Goal: Transaction & Acquisition: Purchase product/service

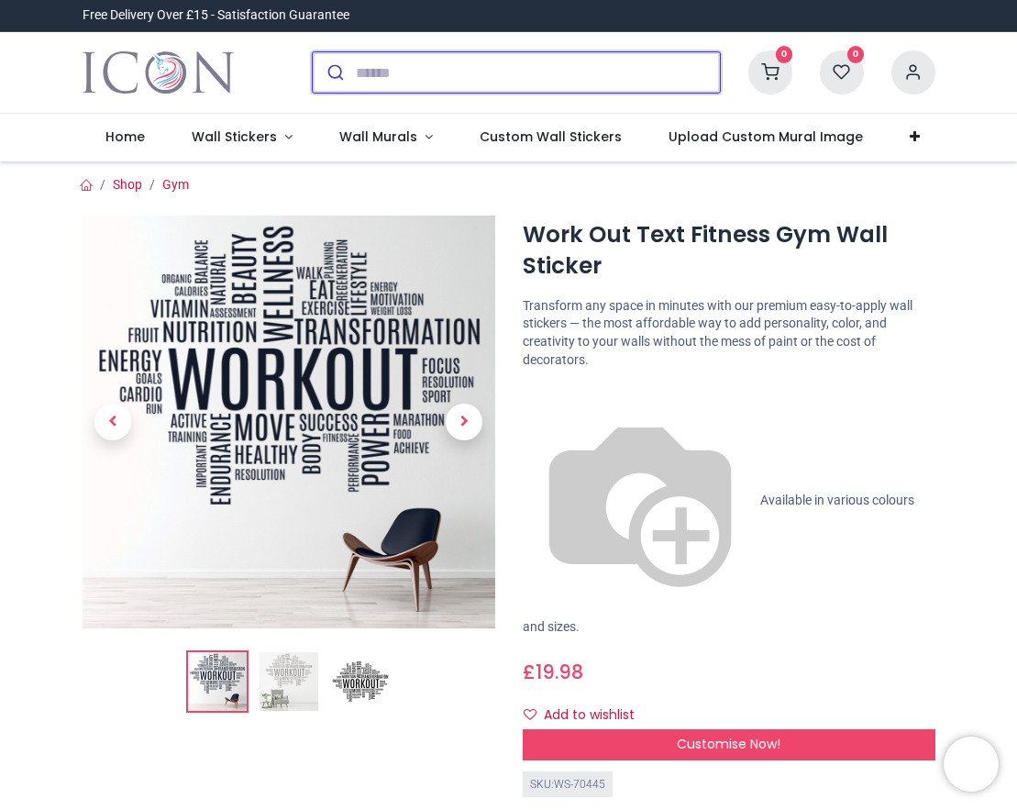
click at [492, 80] on input "search" at bounding box center [538, 72] width 364 height 40
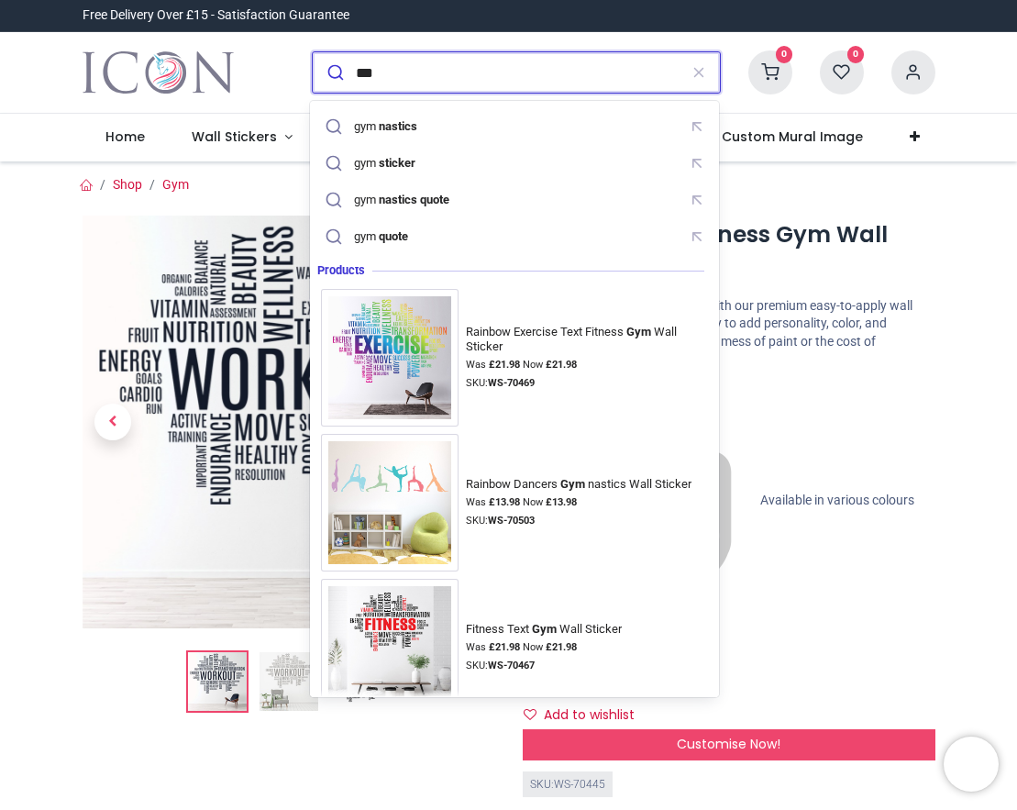
type input "***"
click at [332, 72] on button "submit" at bounding box center [334, 72] width 43 height 40
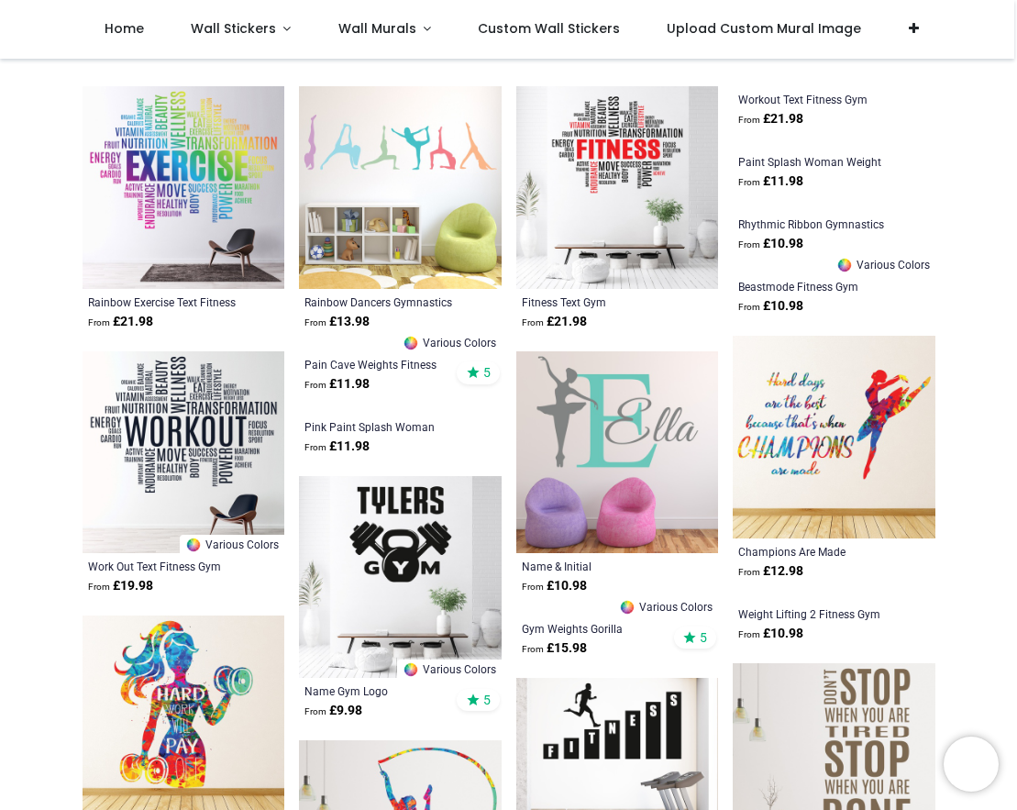
scroll to position [194, 0]
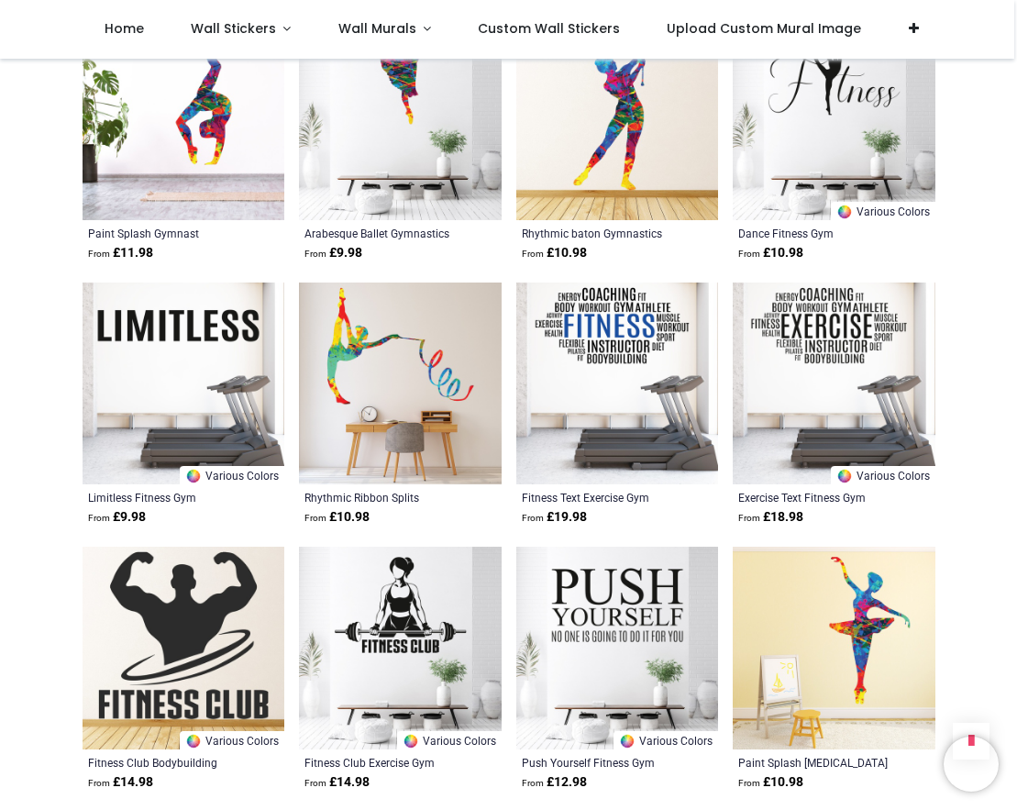
scroll to position [2912, 0]
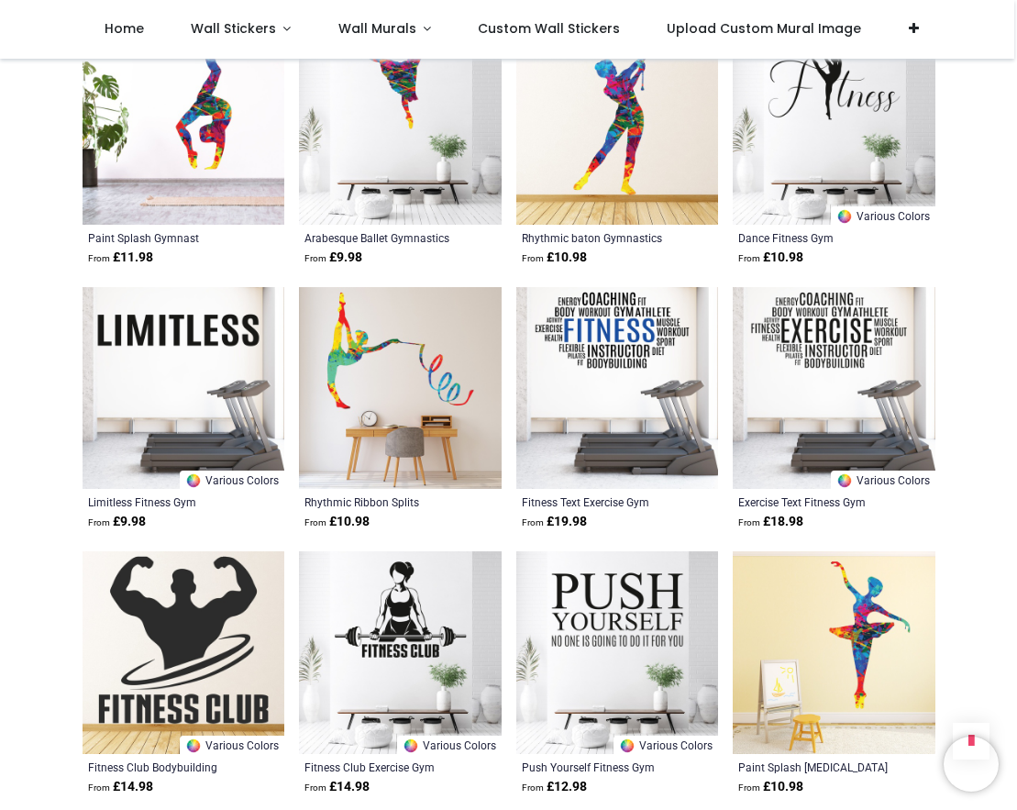
scroll to position [2902, 0]
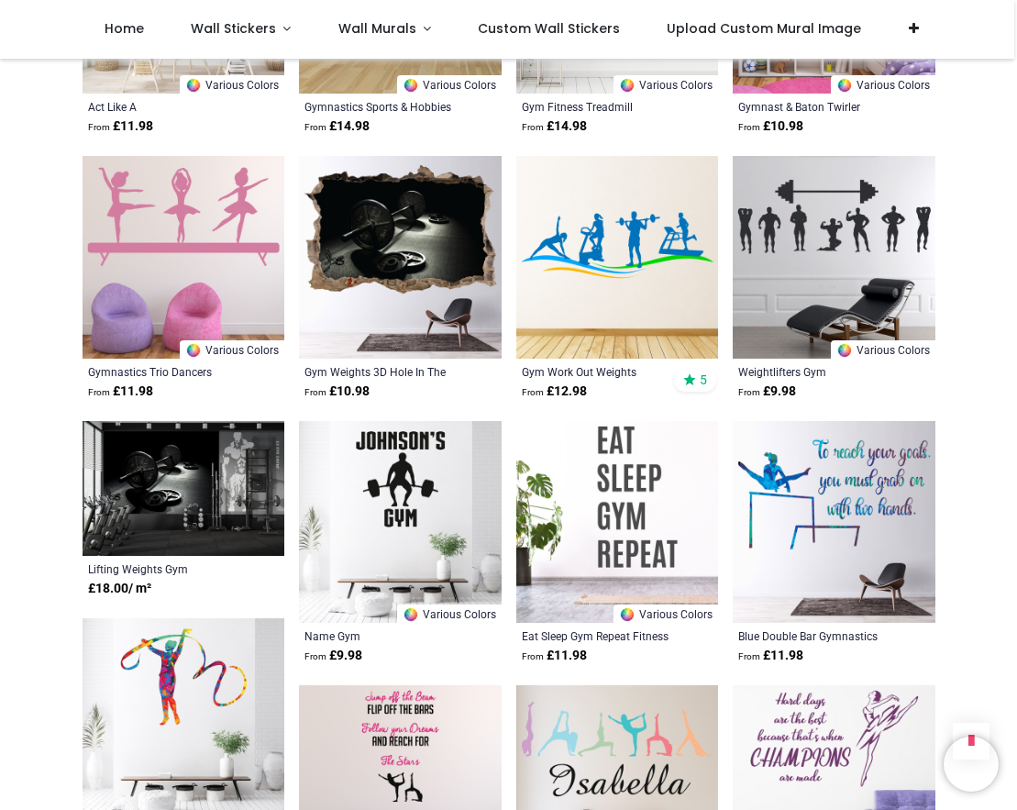
scroll to position [4898, 0]
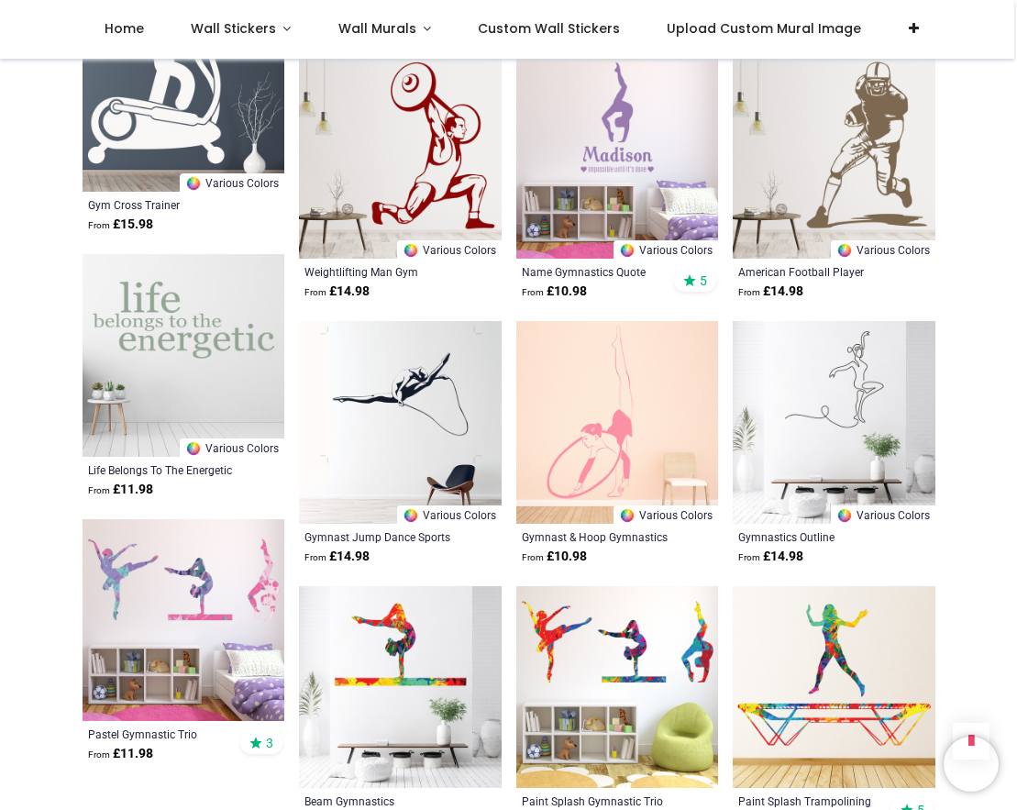
scroll to position [6838, 0]
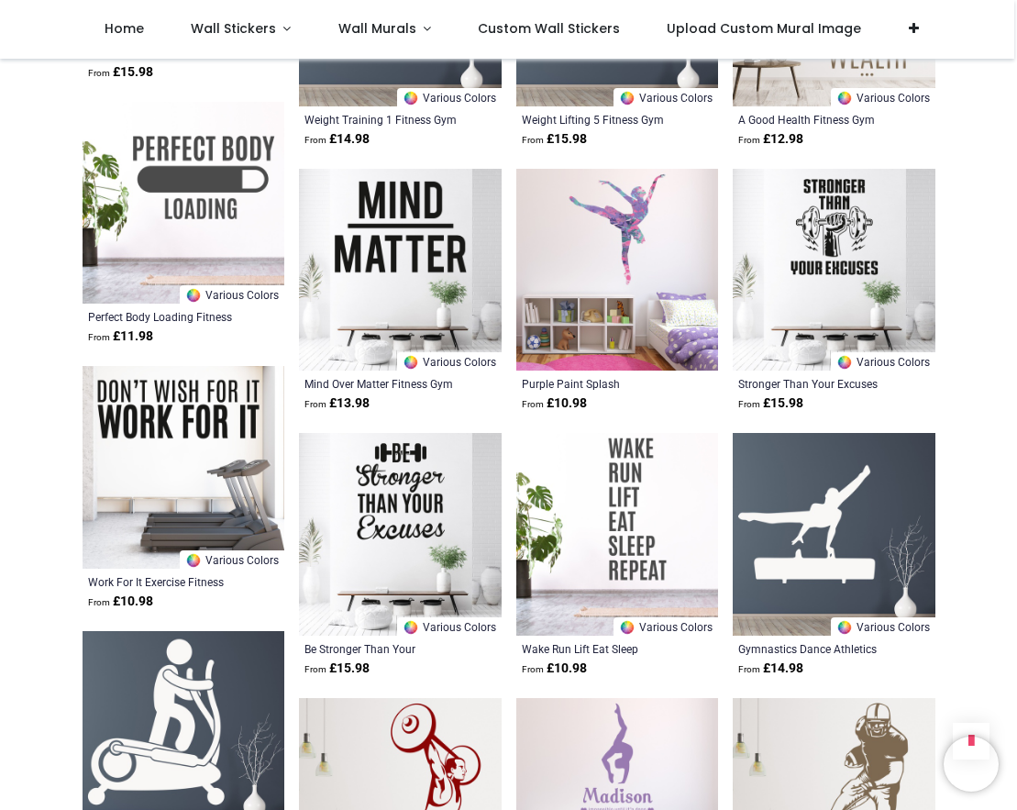
scroll to position [6161, 0]
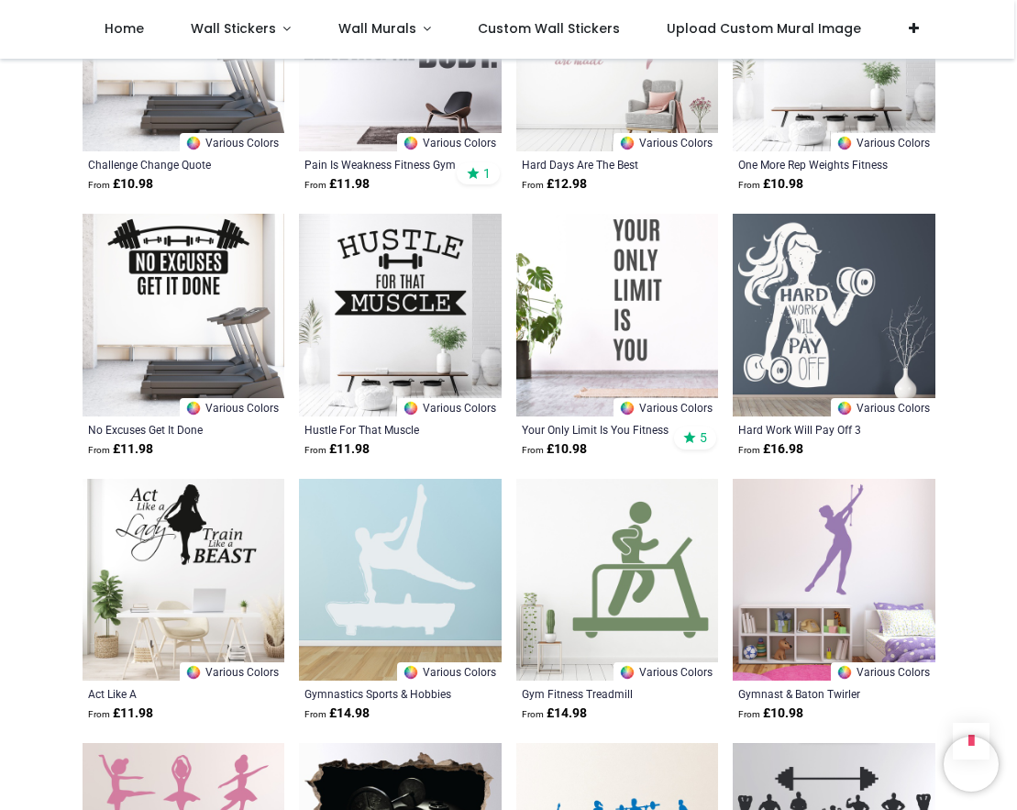
scroll to position [4296, 0]
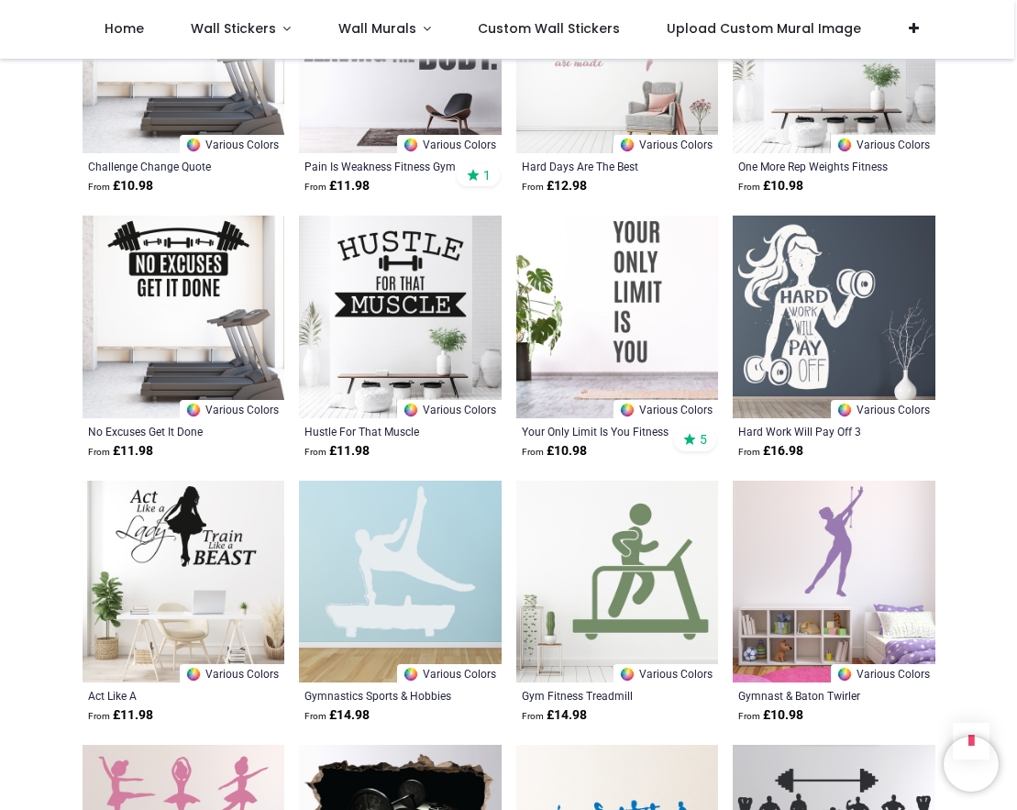
click at [643, 548] on img at bounding box center [617, 582] width 203 height 203
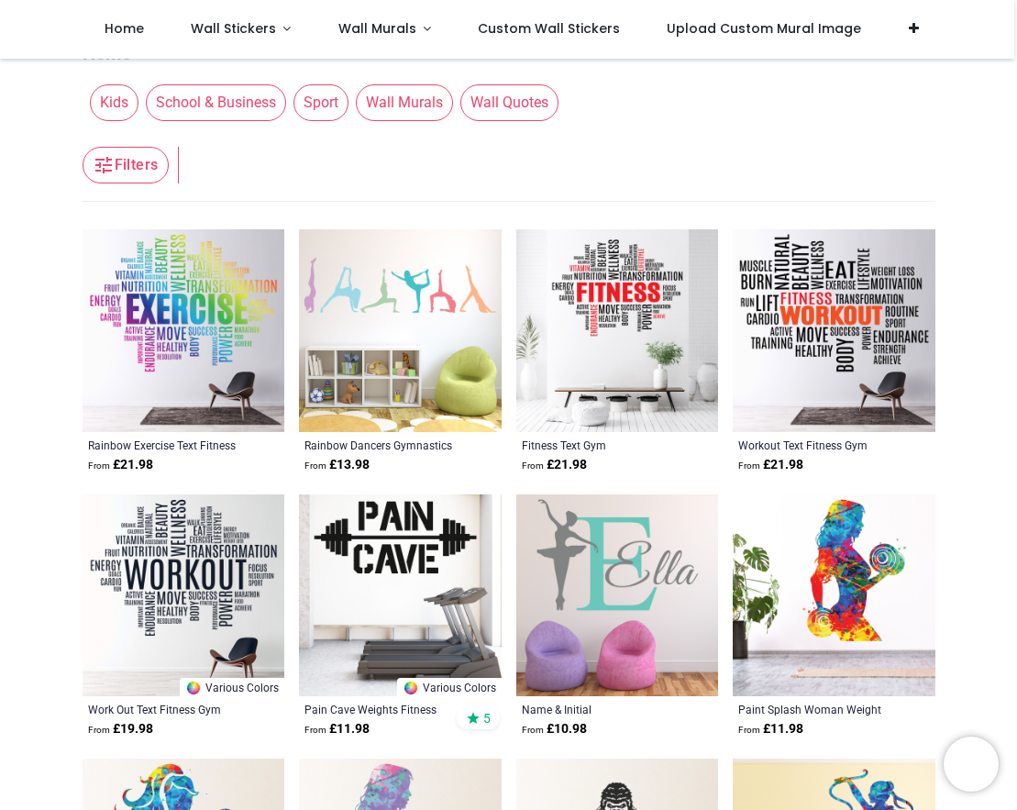
scroll to position [54, 0]
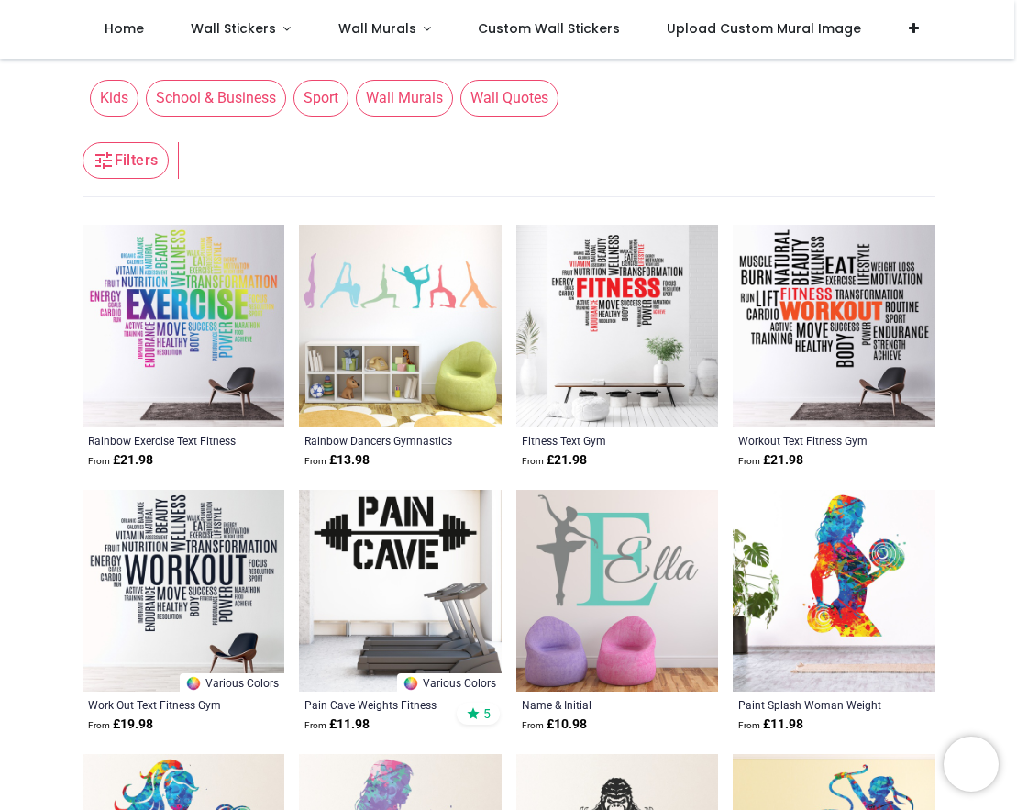
click at [223, 554] on img at bounding box center [184, 591] width 203 height 203
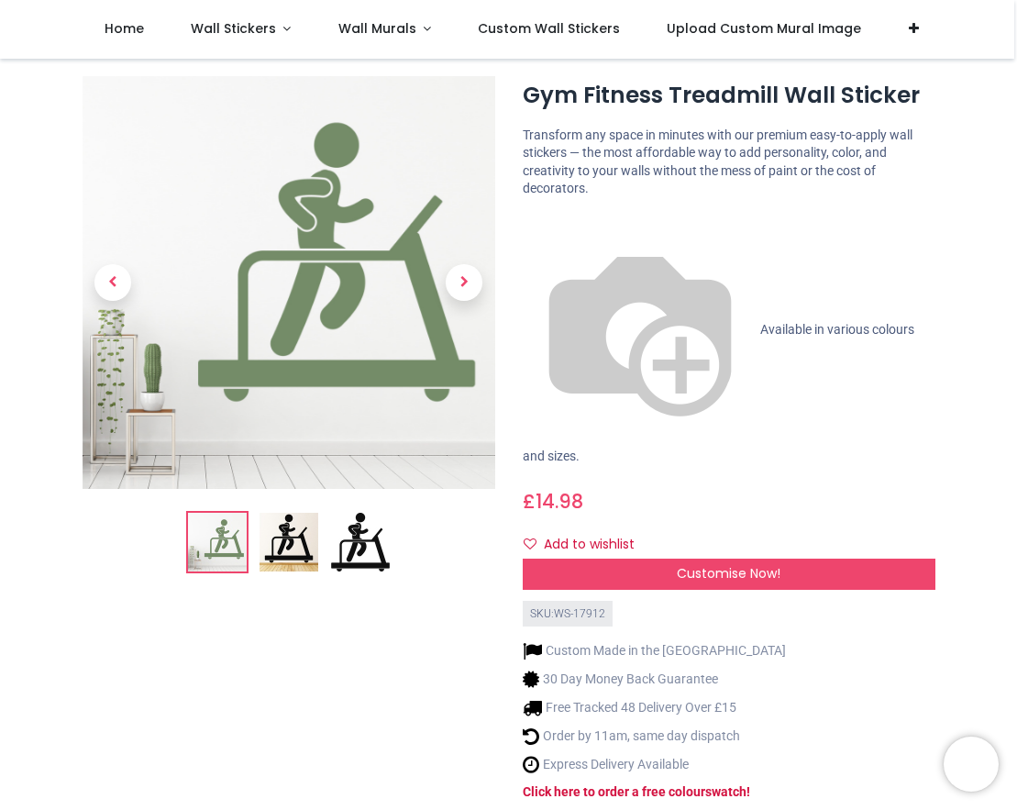
scroll to position [39, 0]
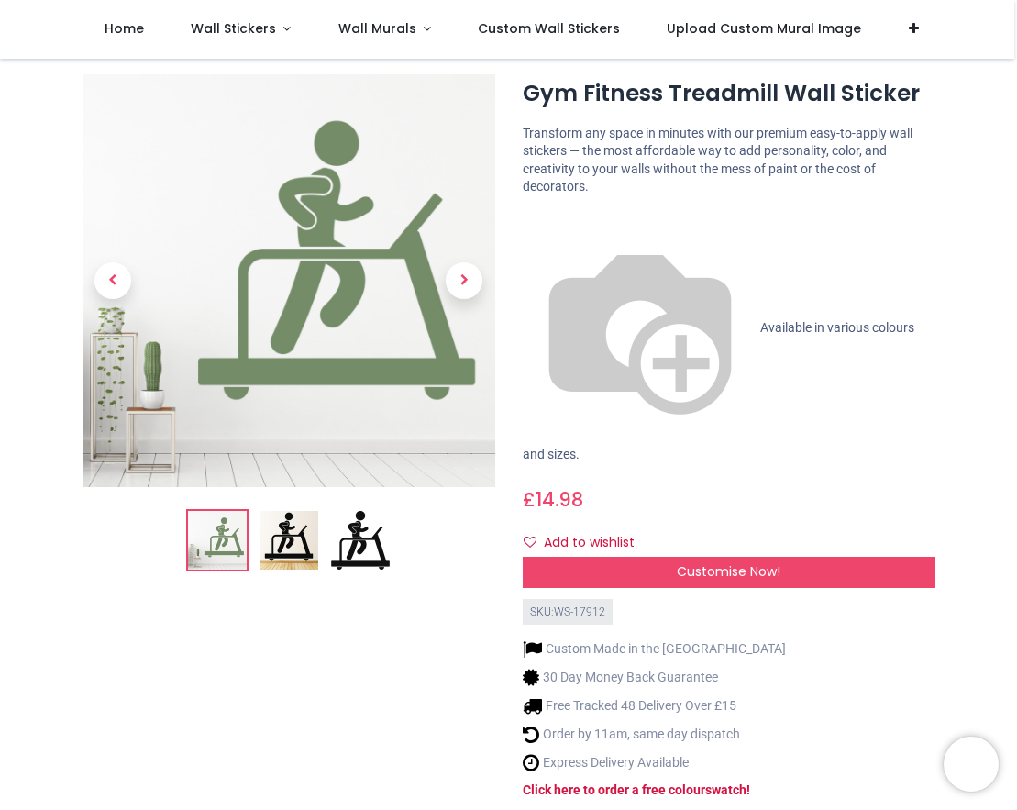
click at [278, 525] on img at bounding box center [289, 540] width 59 height 59
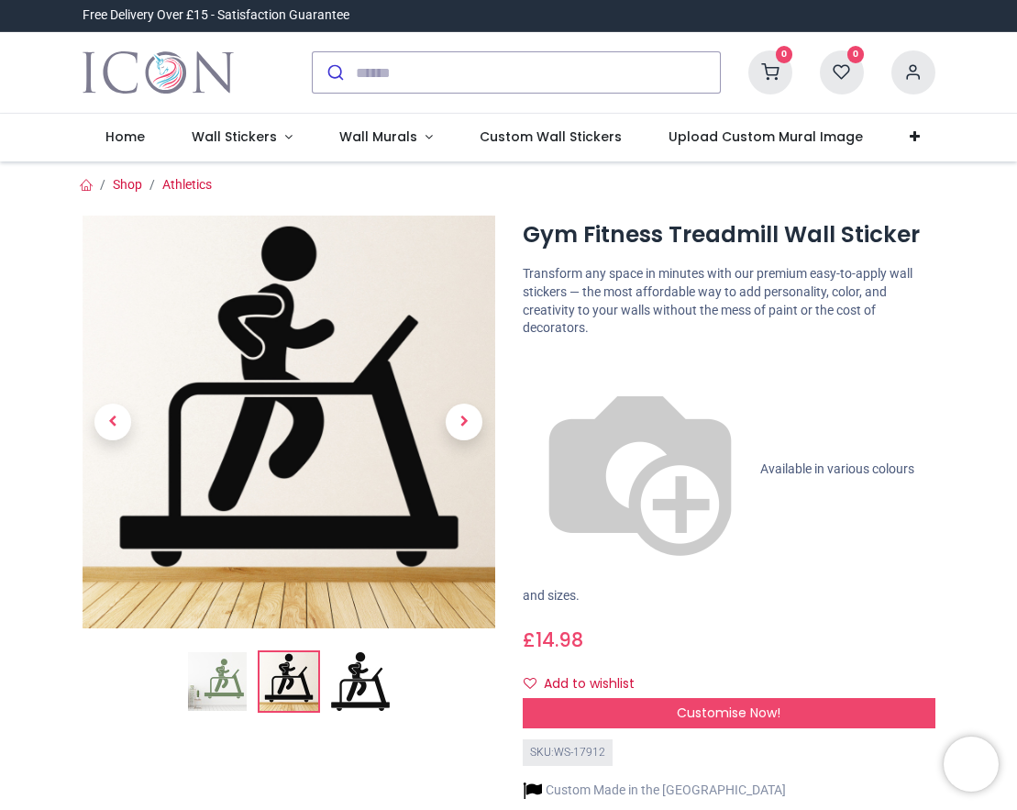
scroll to position [0, 0]
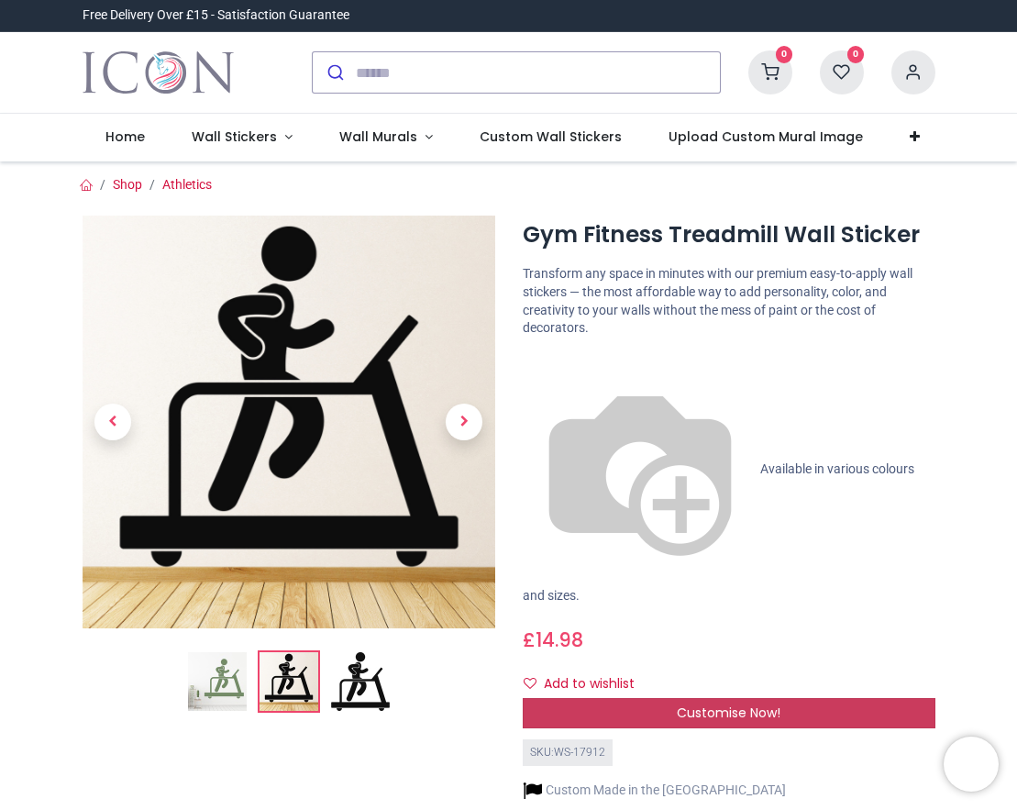
click at [709, 703] on span "Customise Now!" at bounding box center [729, 712] width 104 height 18
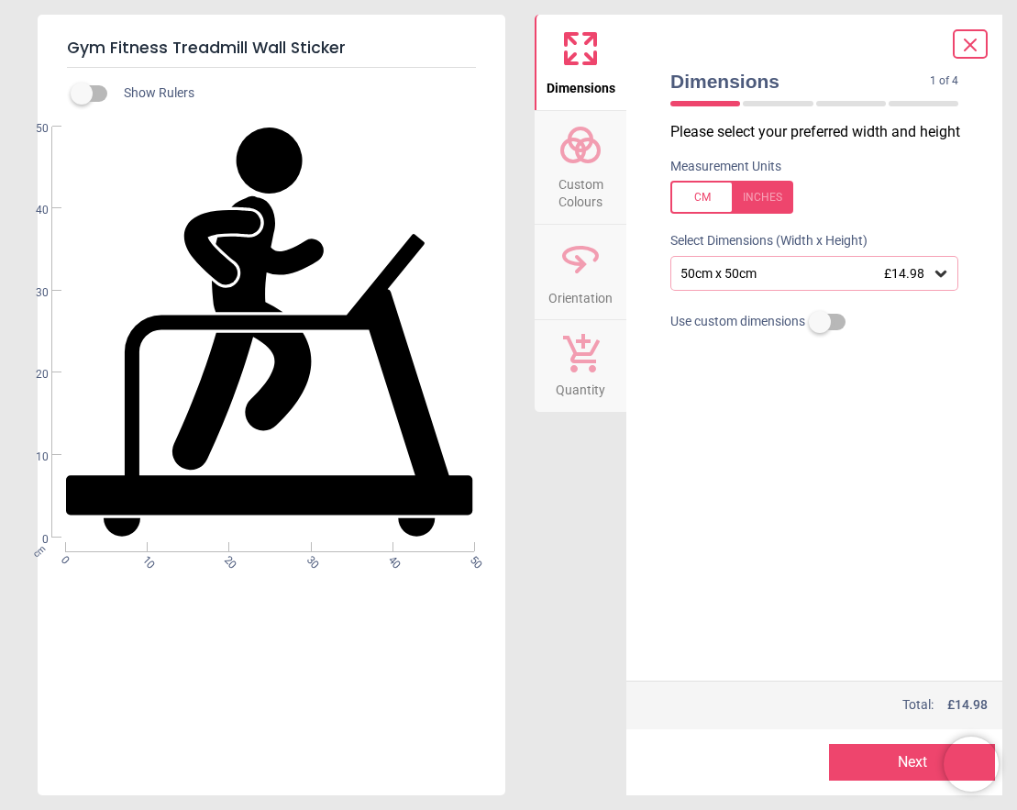
click at [796, 273] on div "50cm x 50cm £14.98" at bounding box center [805, 274] width 253 height 16
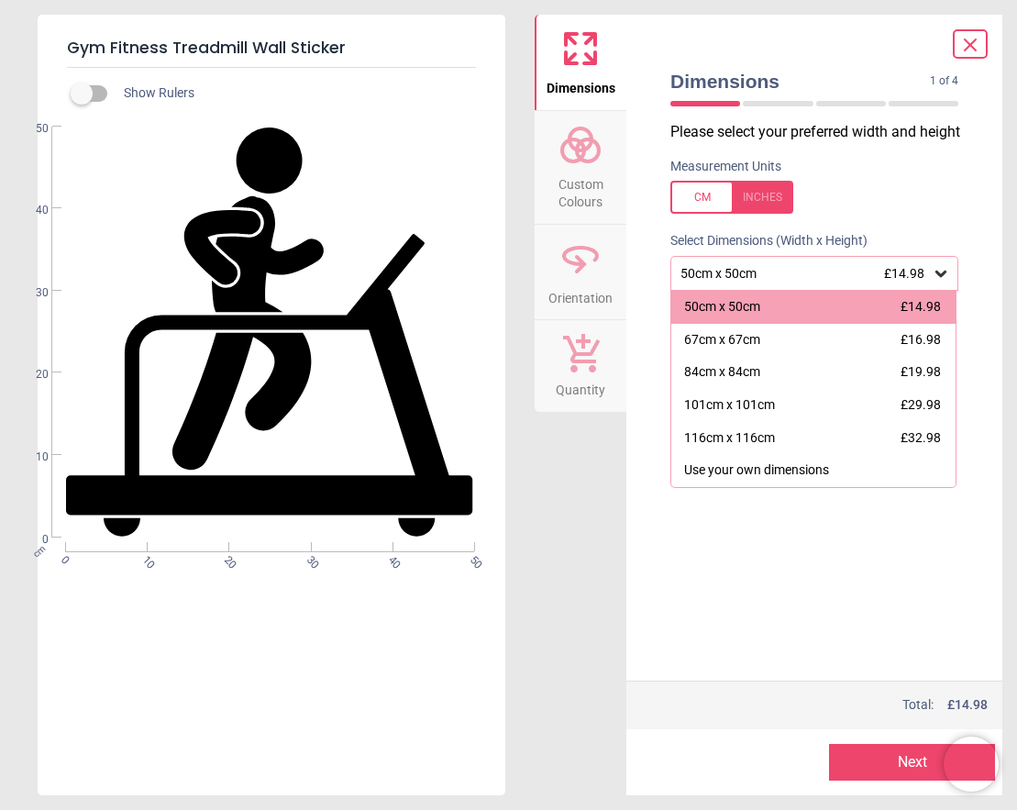
click at [965, 54] on icon at bounding box center [970, 45] width 22 height 22
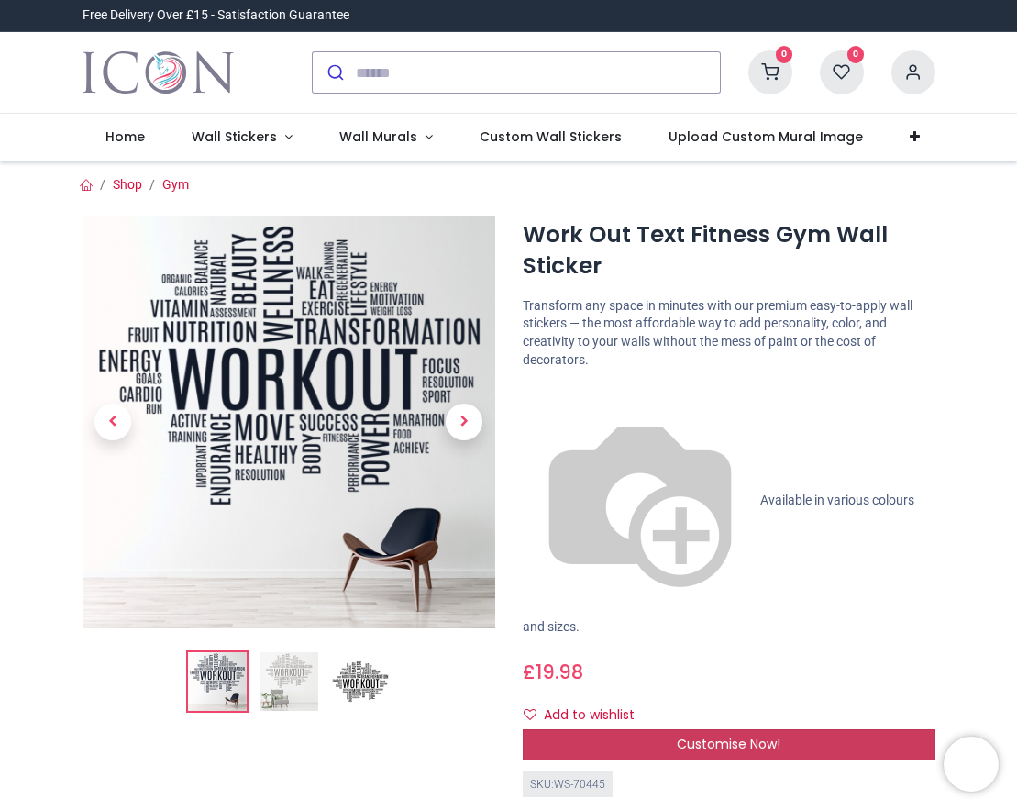
click at [682, 735] on span "Customise Now!" at bounding box center [729, 744] width 104 height 18
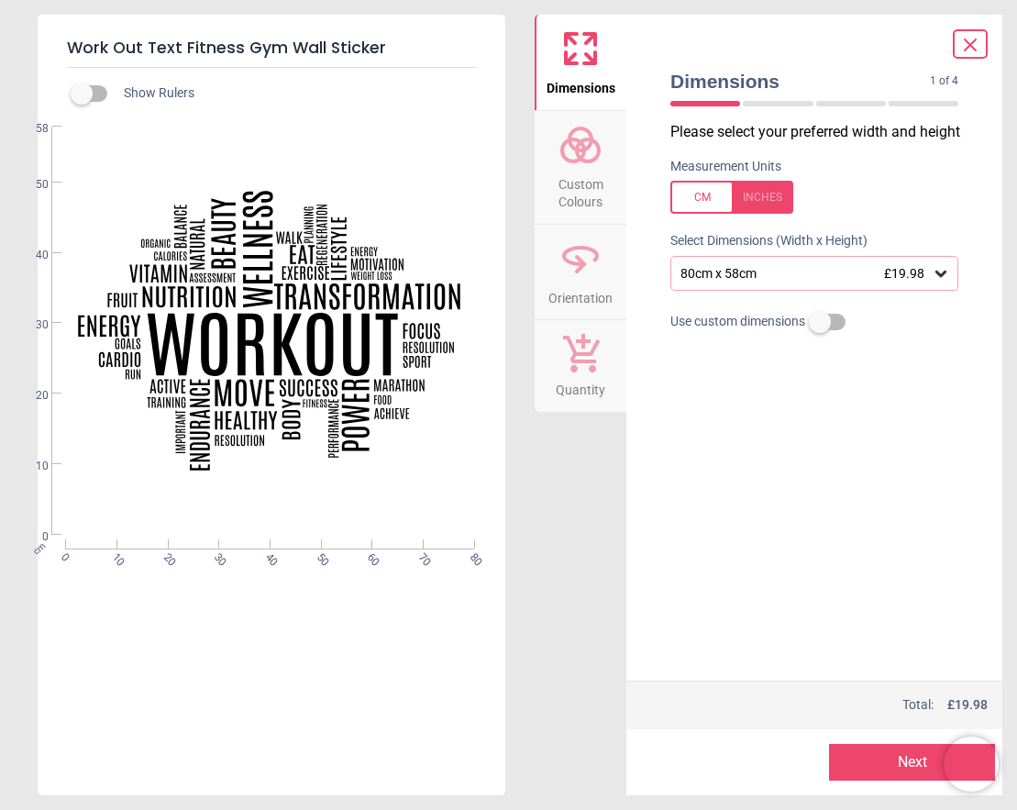
click at [827, 276] on div "80cm x 58cm £19.98" at bounding box center [805, 274] width 253 height 16
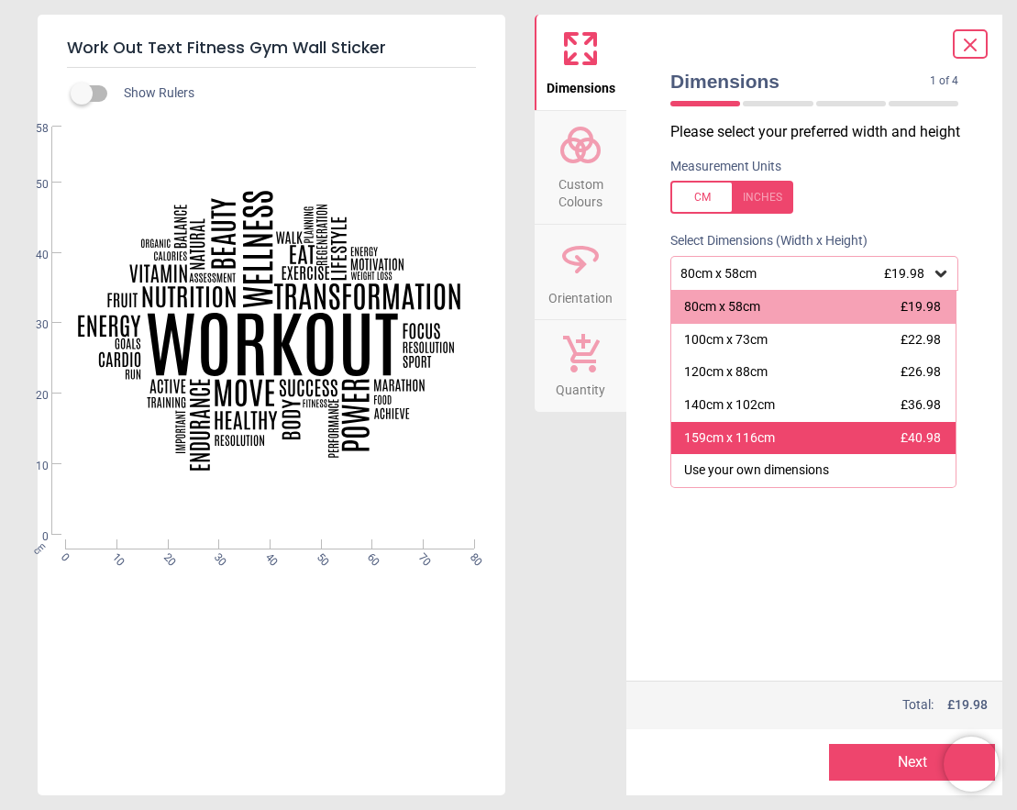
click at [834, 431] on div "159cm x 116cm £40.98" at bounding box center [813, 438] width 284 height 33
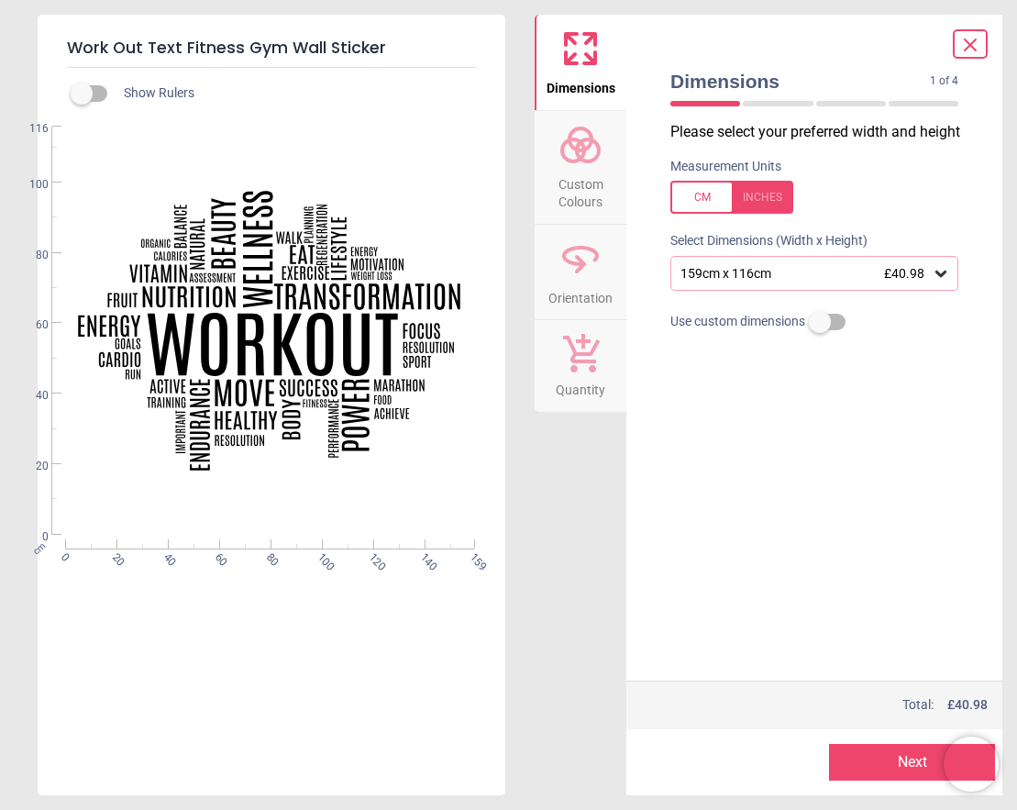
click at [947, 273] on icon at bounding box center [941, 273] width 18 height 18
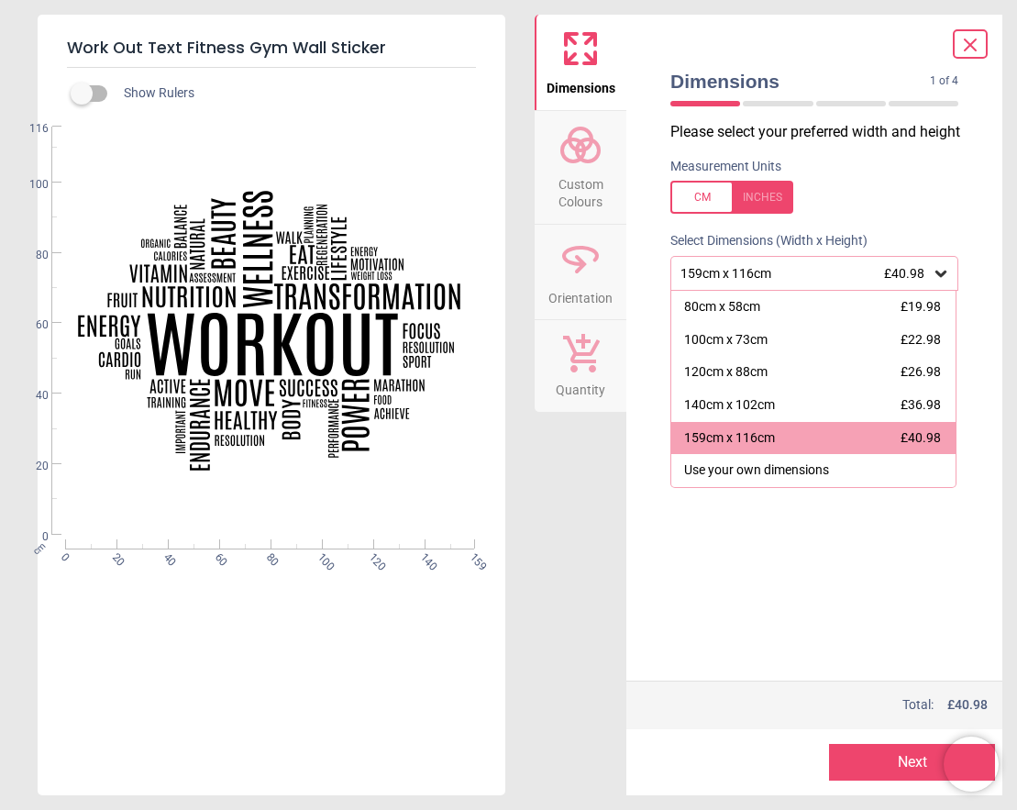
click at [947, 273] on icon at bounding box center [941, 273] width 18 height 18
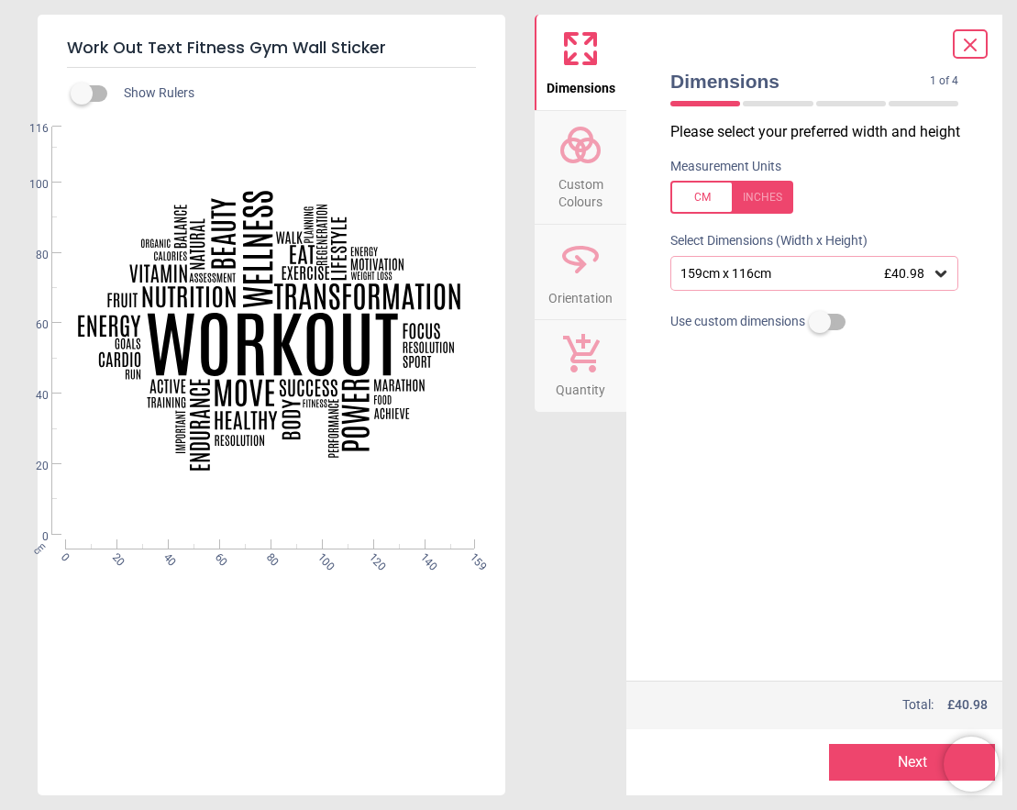
click at [557, 175] on span "Custom Colours" at bounding box center [580, 189] width 88 height 45
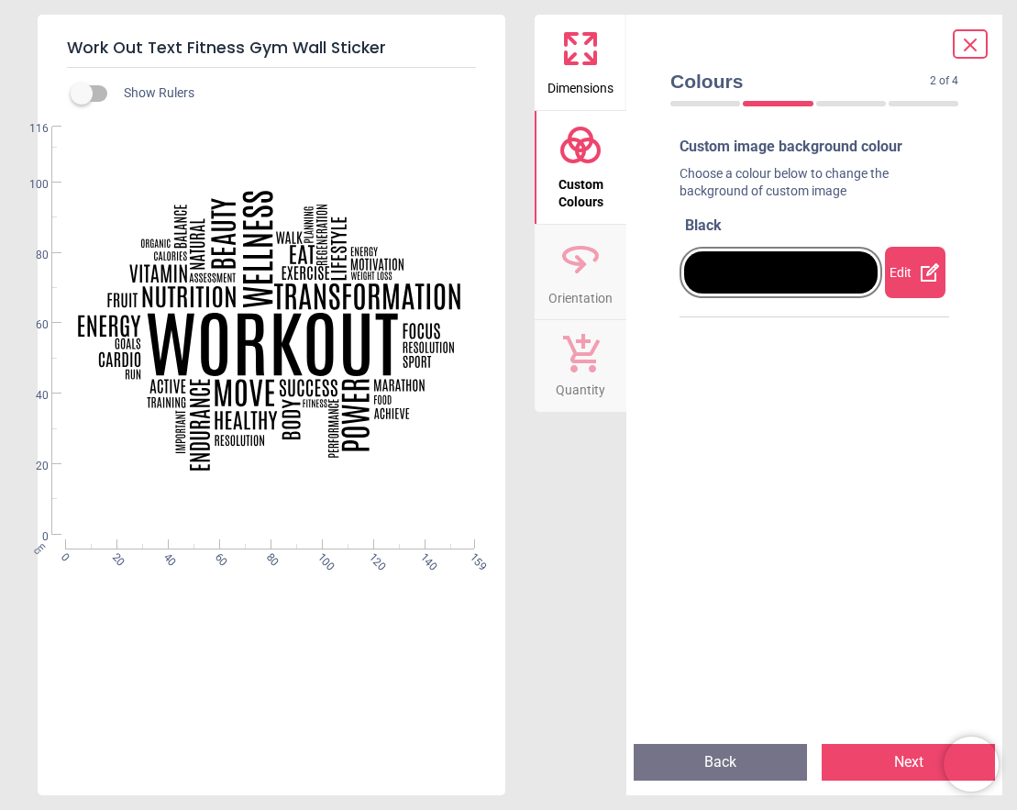
click at [934, 284] on div "Edit" at bounding box center [915, 272] width 61 height 51
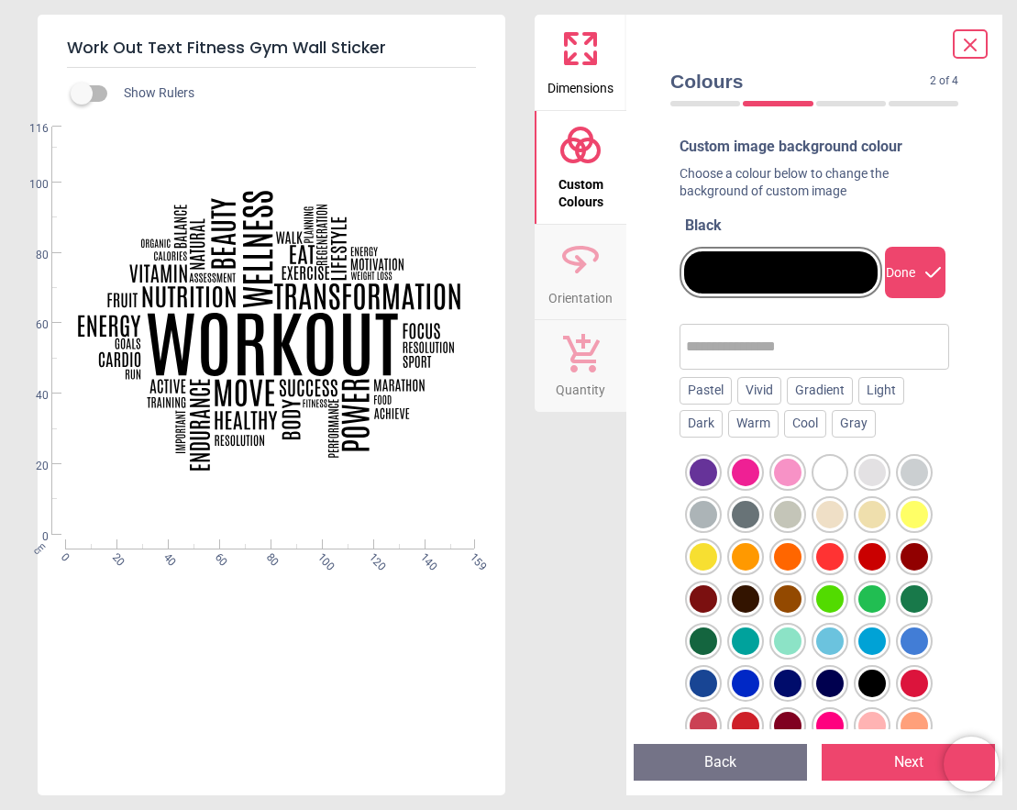
click at [839, 506] on div at bounding box center [830, 515] width 28 height 28
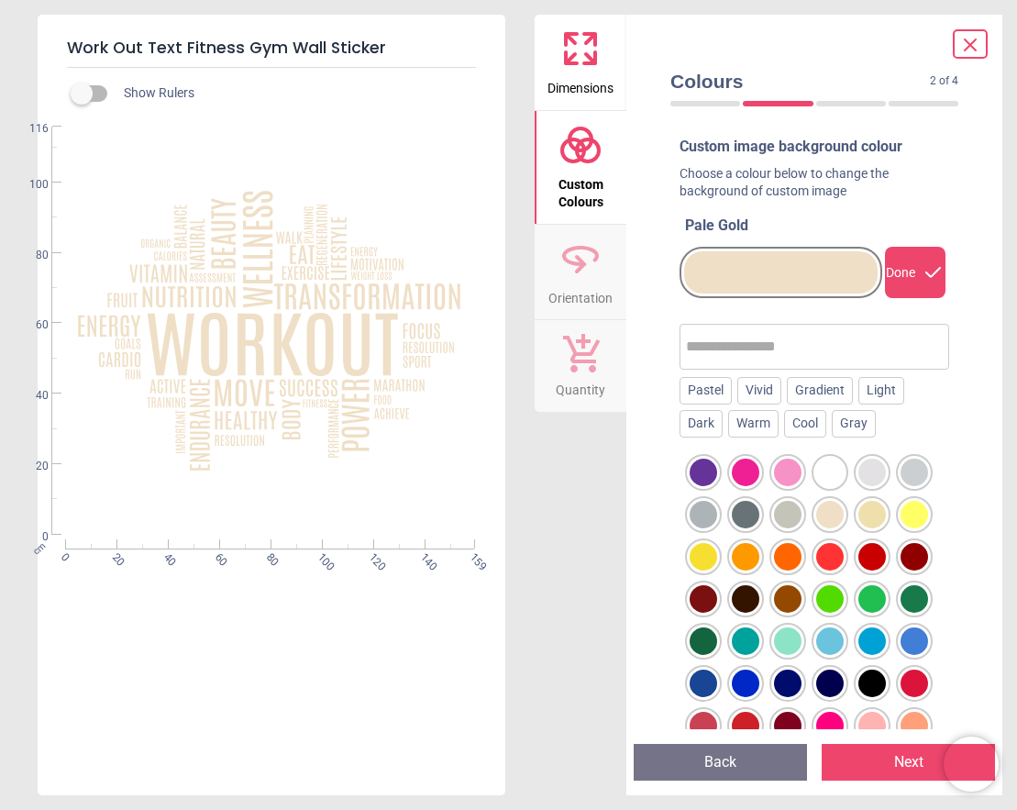
click at [883, 512] on div at bounding box center [872, 515] width 28 height 28
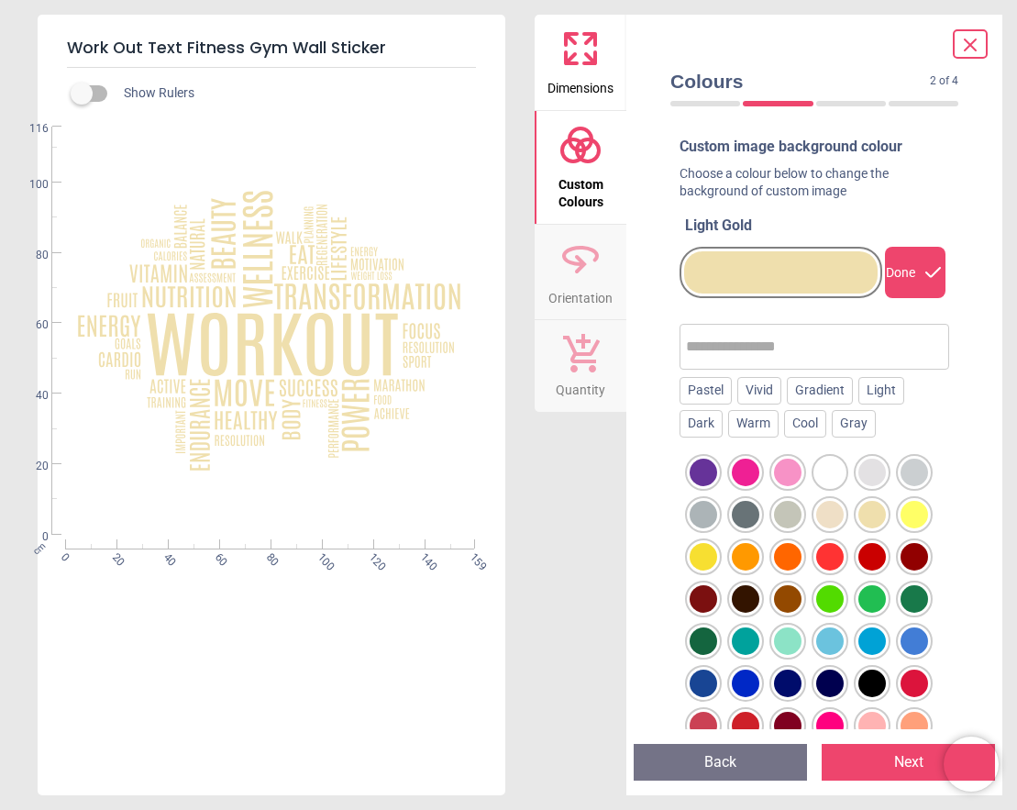
click at [840, 514] on div at bounding box center [830, 515] width 28 height 28
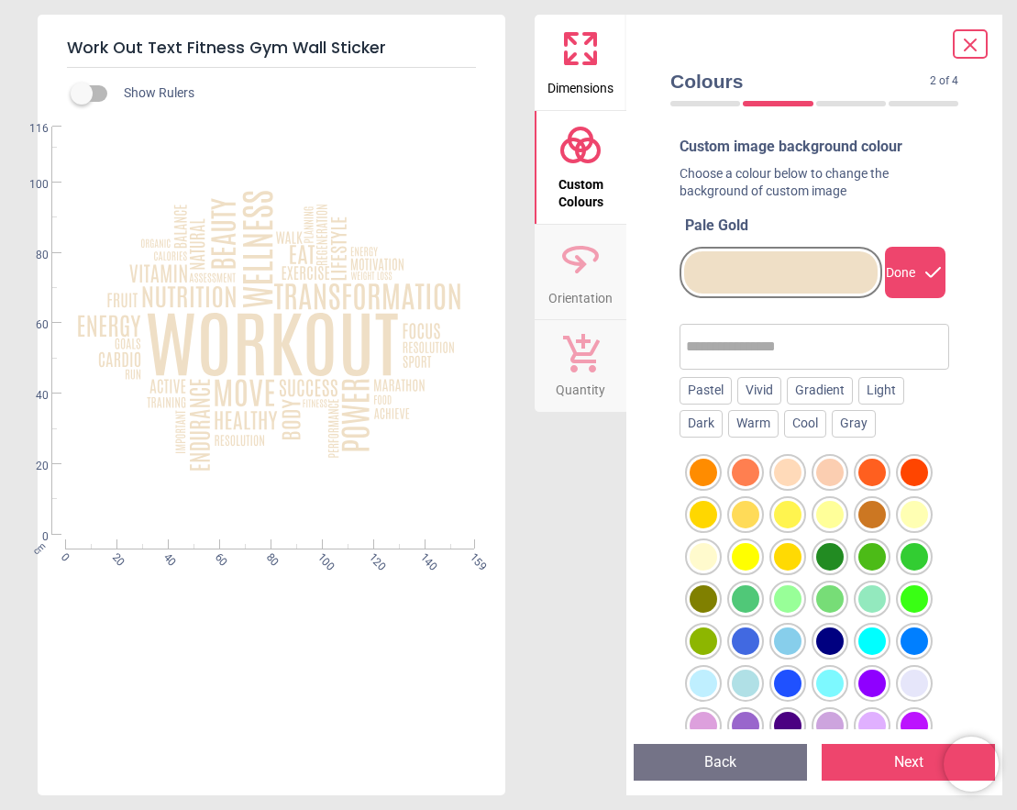
scroll to position [360, 0]
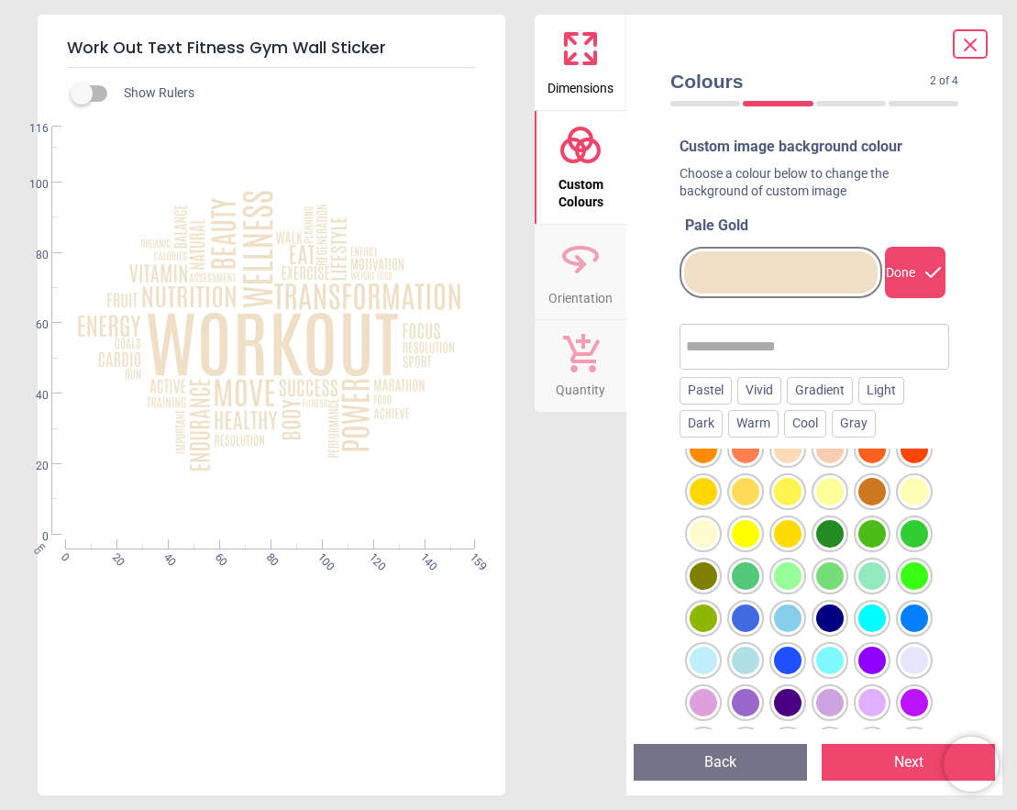
click at [700, 530] on div at bounding box center [704, 534] width 28 height 28
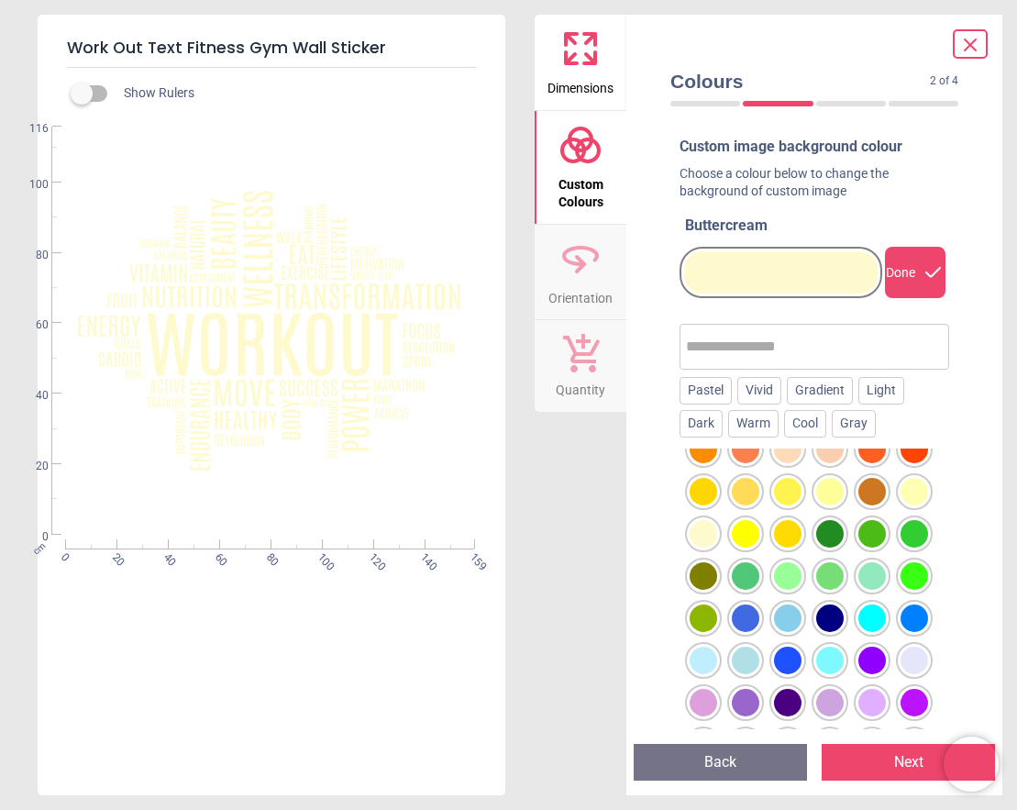
click at [745, 529] on div at bounding box center [746, 534] width 28 height 28
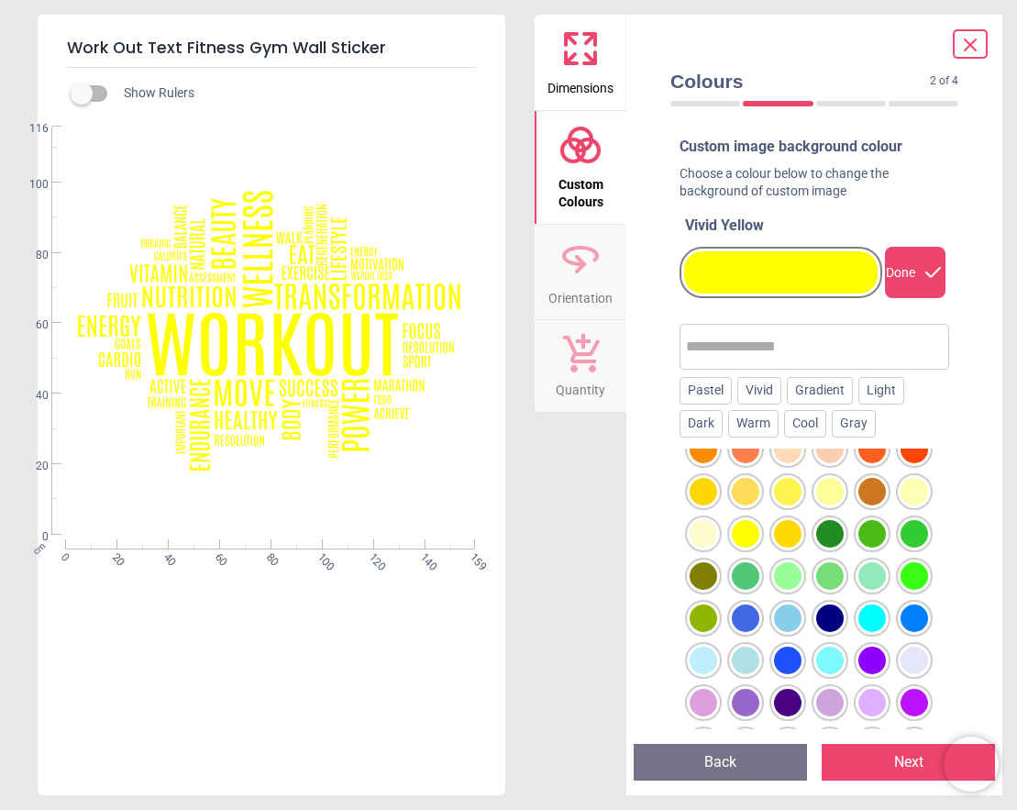
click at [923, 493] on div at bounding box center [915, 492] width 28 height 28
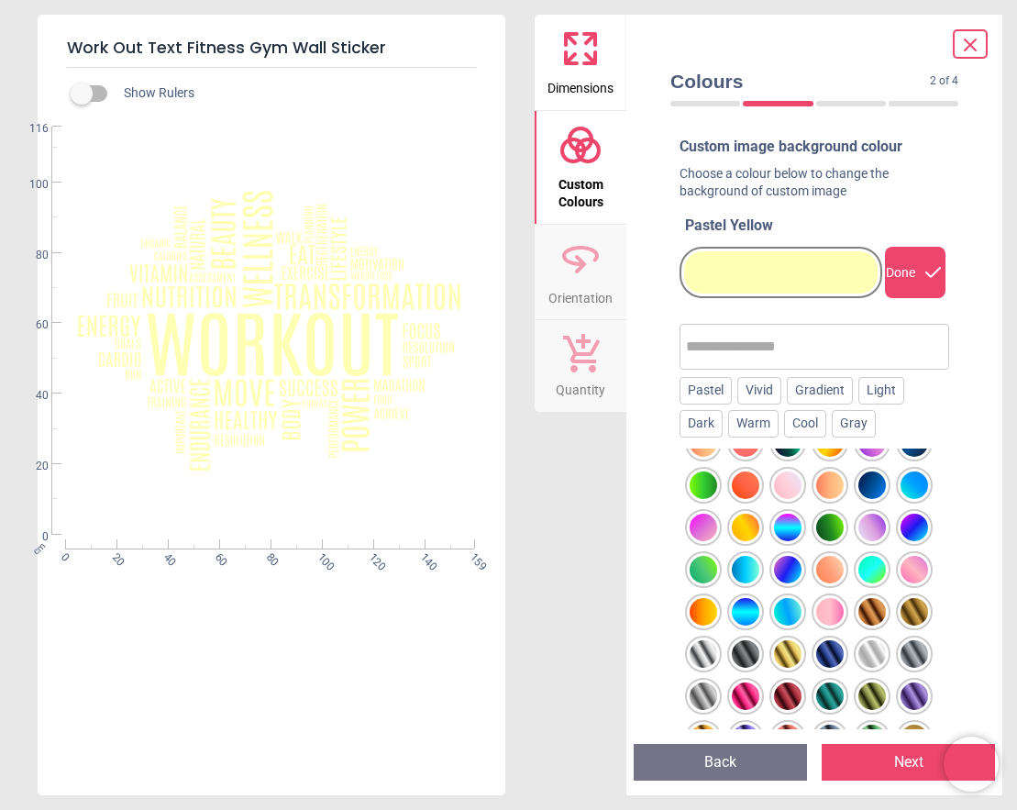
scroll to position [1083, 0]
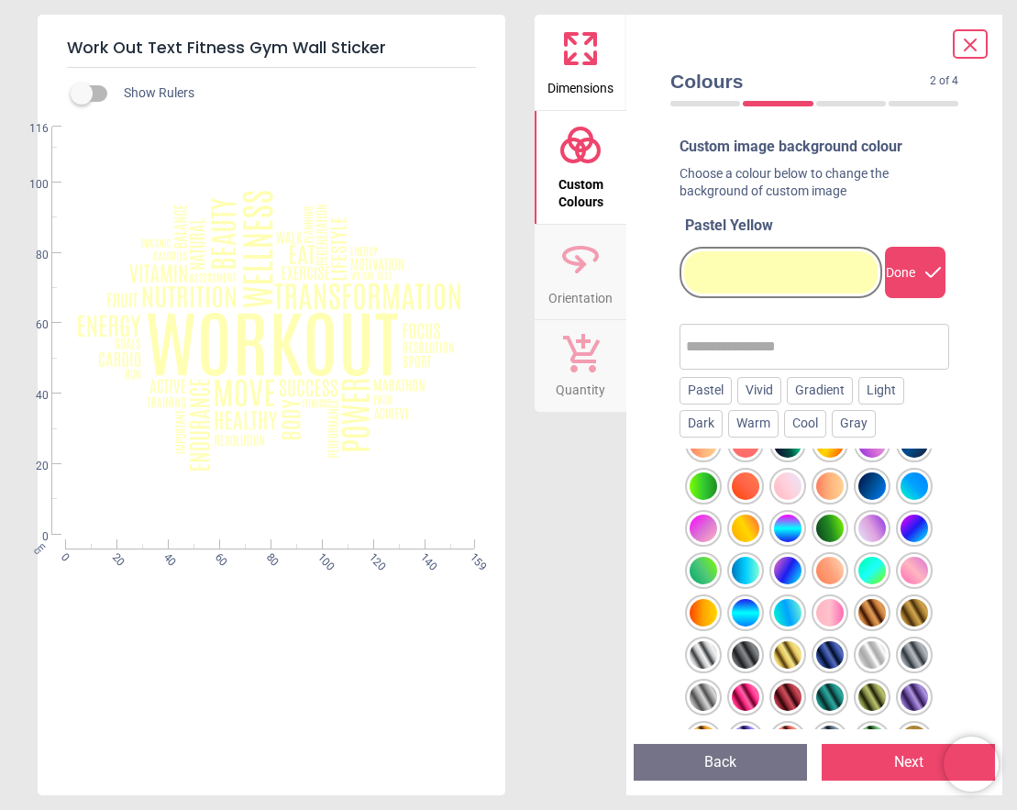
click at [875, 603] on div at bounding box center [872, 613] width 28 height 28
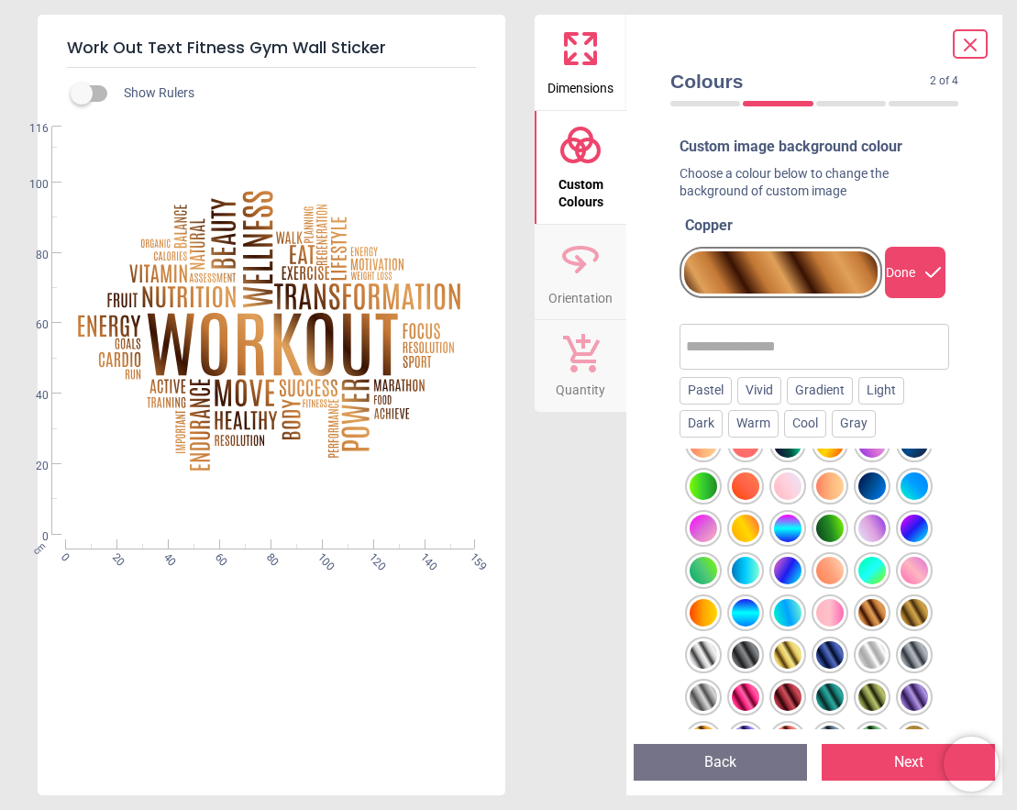
click at [877, 647] on div at bounding box center [872, 655] width 28 height 28
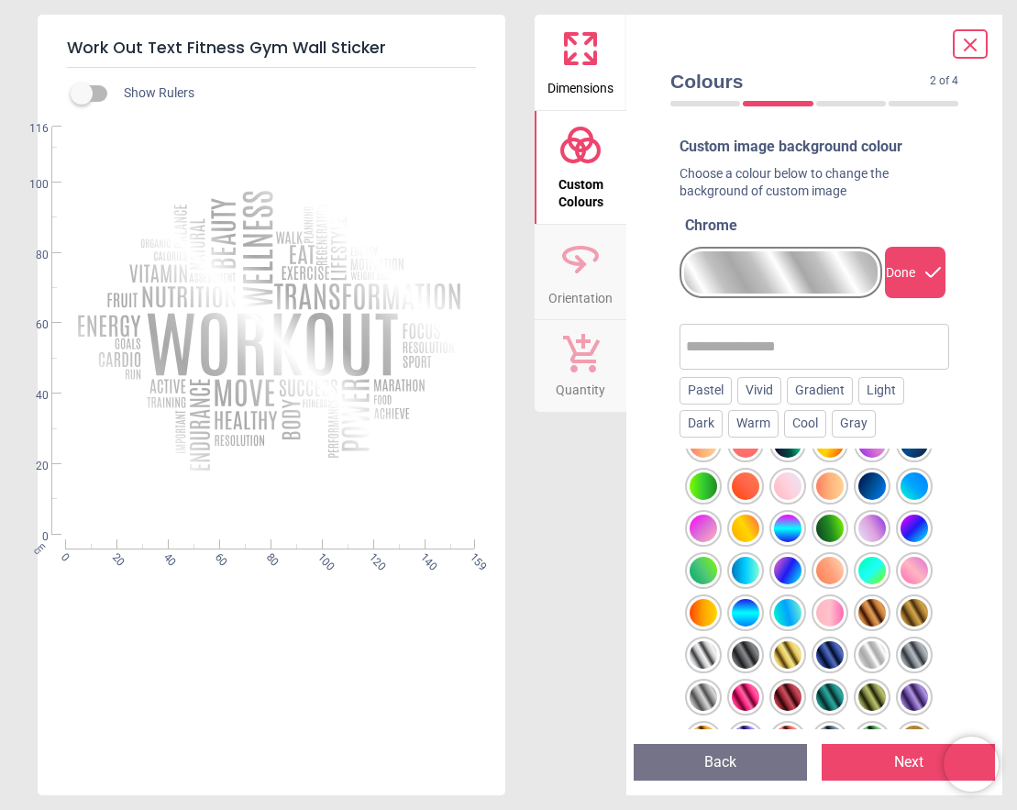
click at [818, 653] on div at bounding box center [830, 655] width 28 height 28
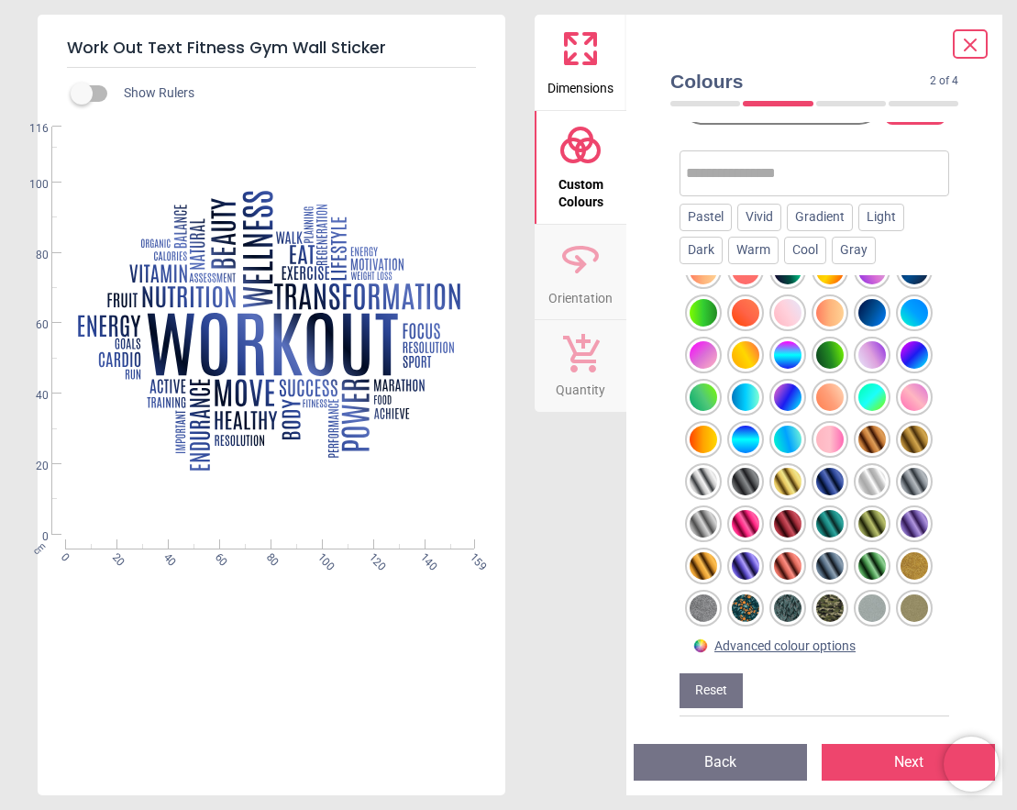
scroll to position [172, 0]
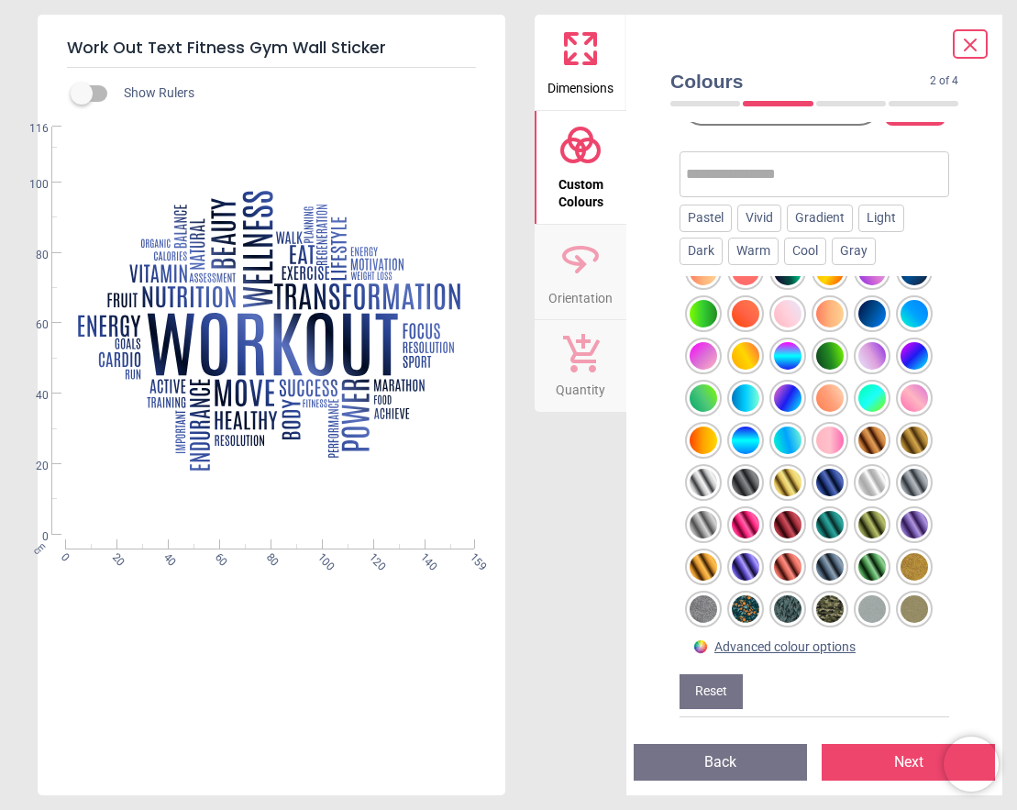
click at [872, 604] on div at bounding box center [872, 609] width 28 height 28
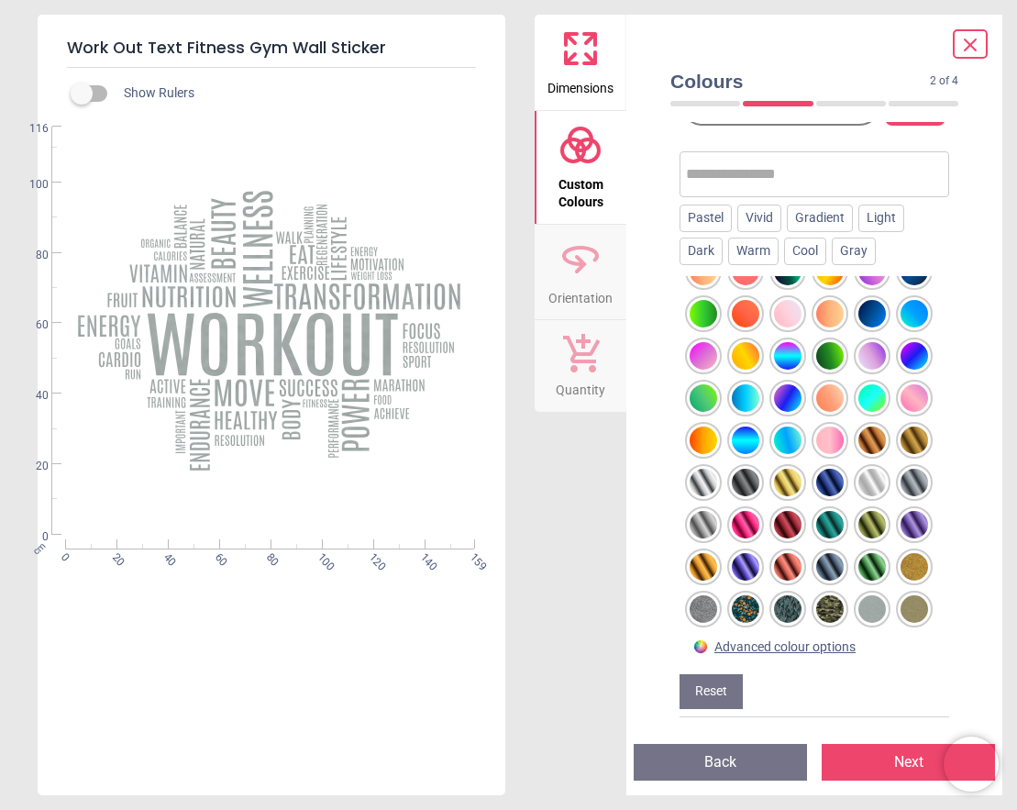
click at [742, 609] on div at bounding box center [746, 609] width 28 height 28
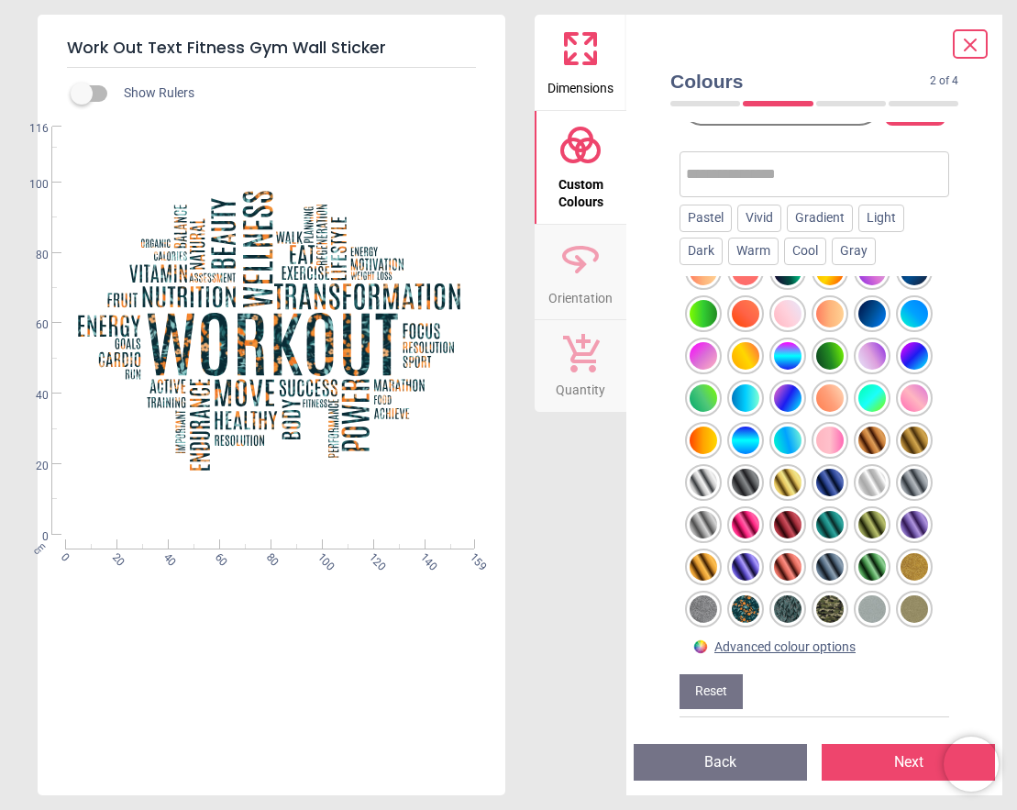
click at [748, 613] on div at bounding box center [746, 609] width 28 height 28
click at [713, 614] on div at bounding box center [704, 609] width 28 height 28
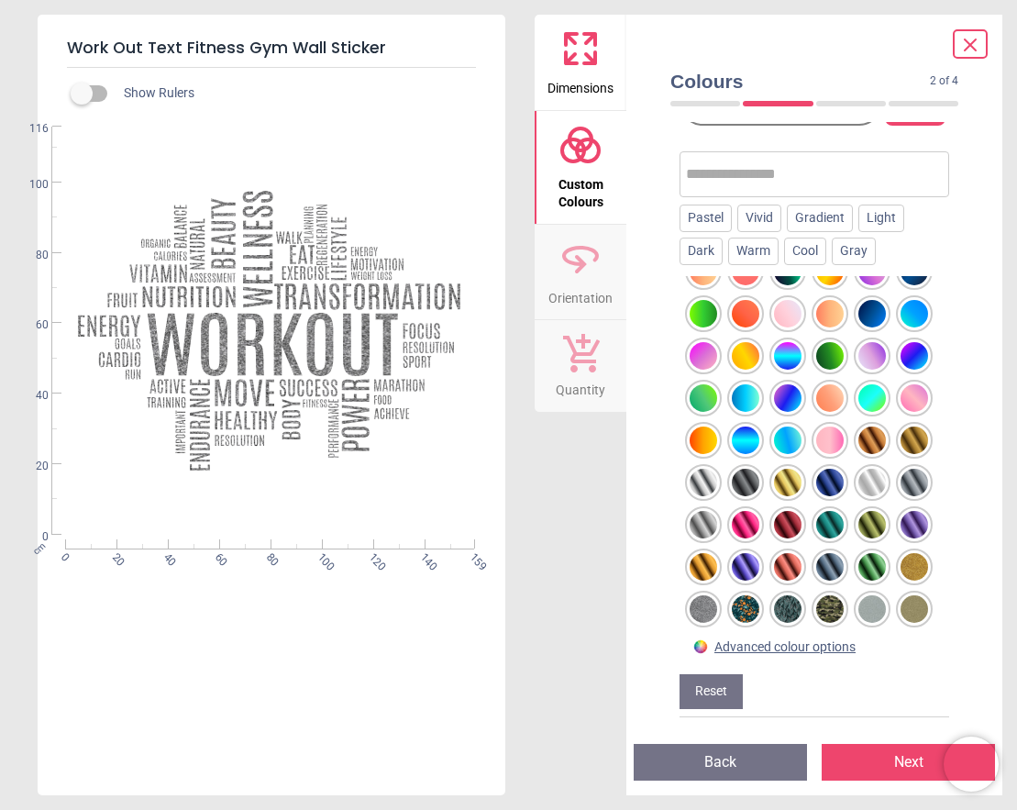
click at [706, 612] on div at bounding box center [704, 609] width 28 height 28
click at [831, 603] on div at bounding box center [830, 609] width 28 height 28
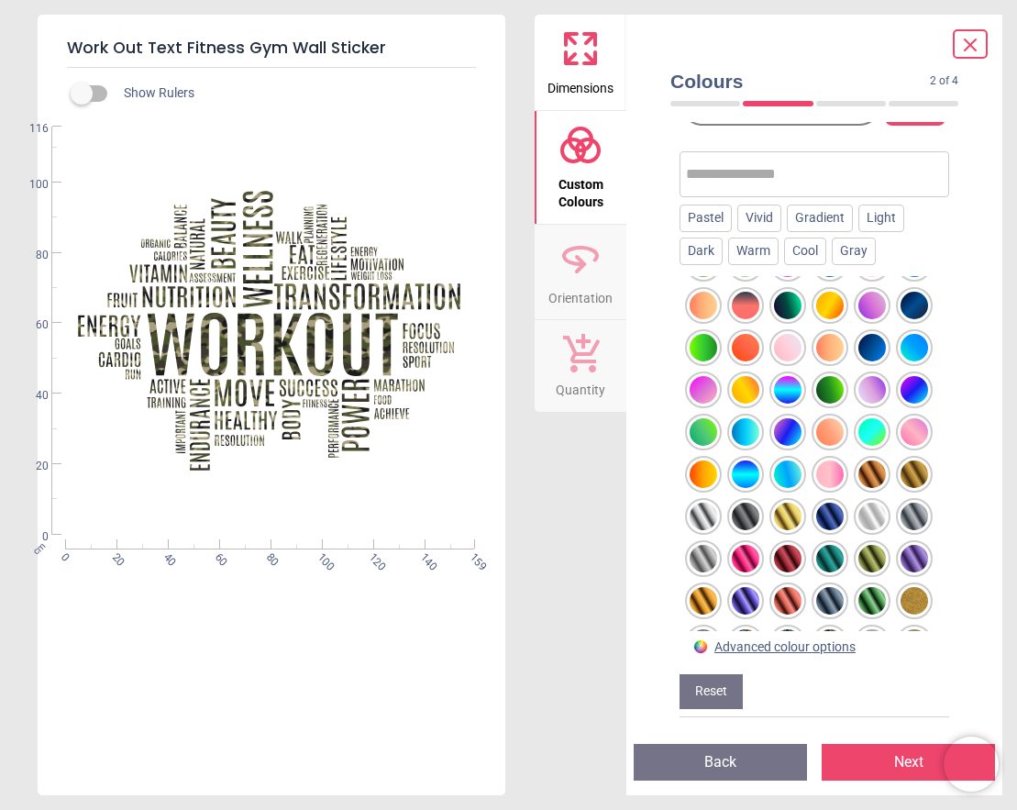
scroll to position [1045, 0]
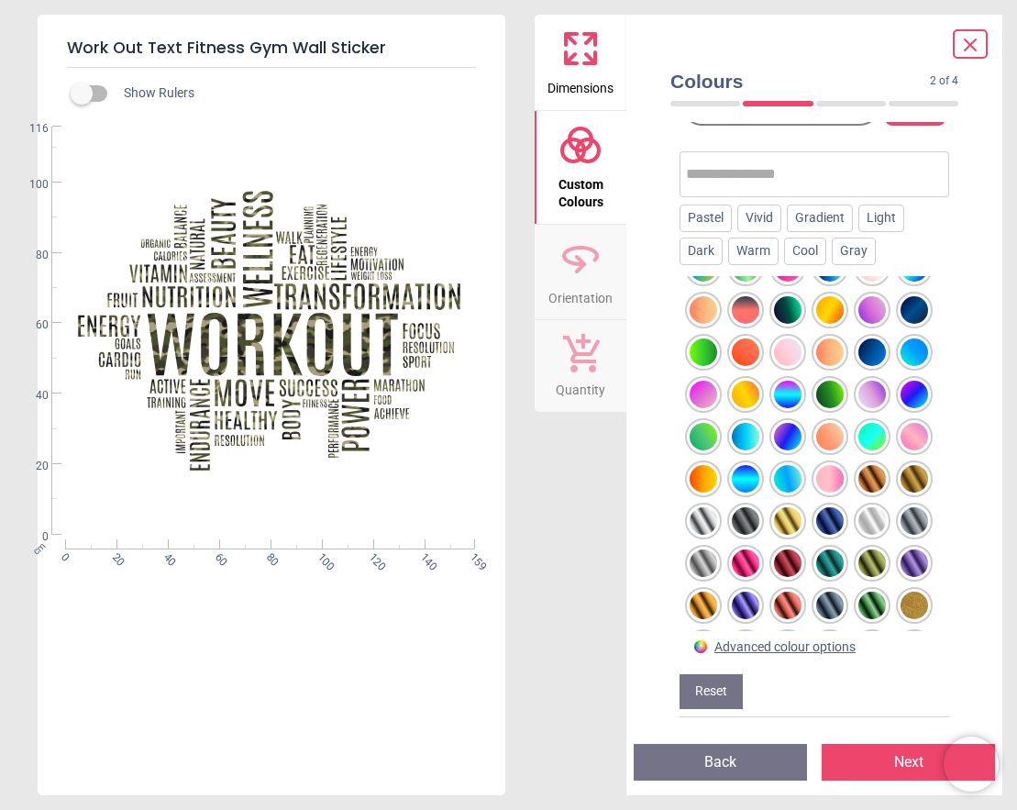
click at [796, 515] on div at bounding box center [788, 521] width 28 height 28
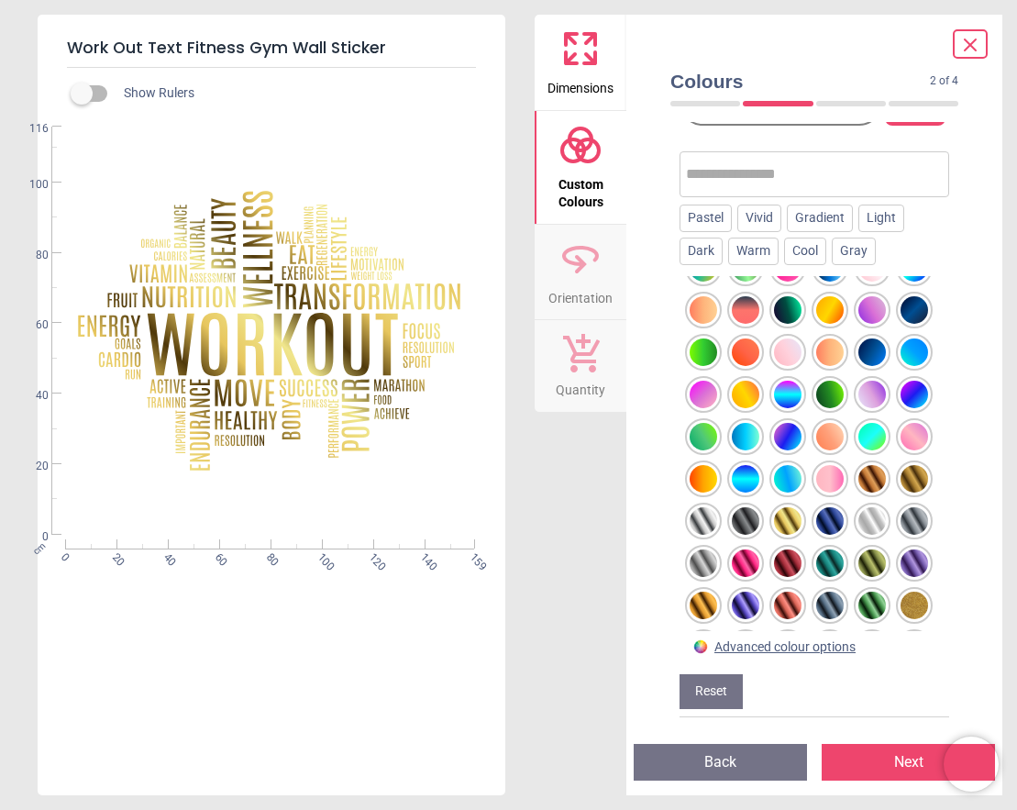
click at [740, 509] on div at bounding box center [746, 521] width 28 height 28
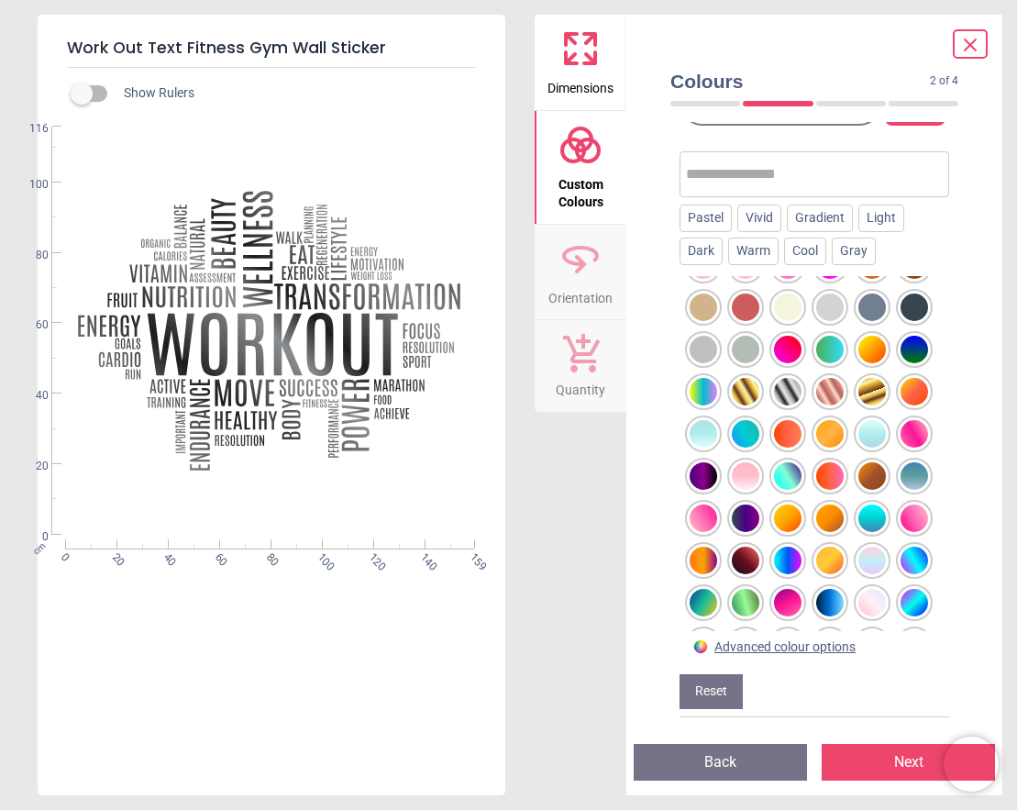
scroll to position [704, 0]
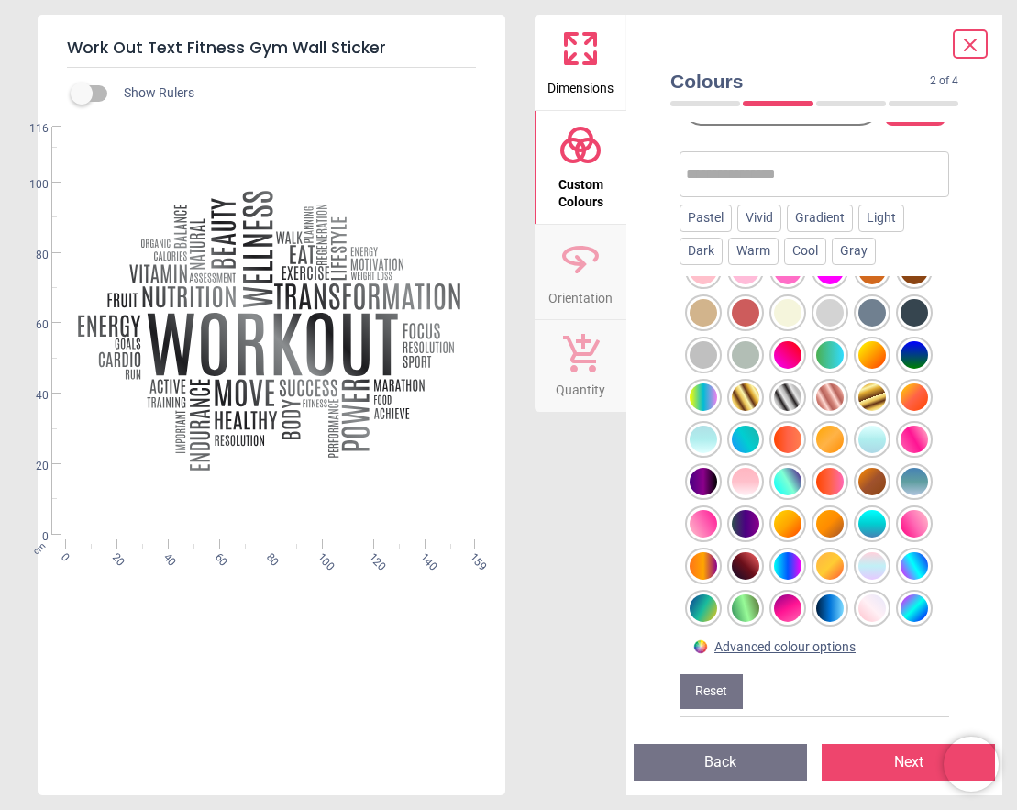
click at [826, 557] on div at bounding box center [830, 566] width 28 height 28
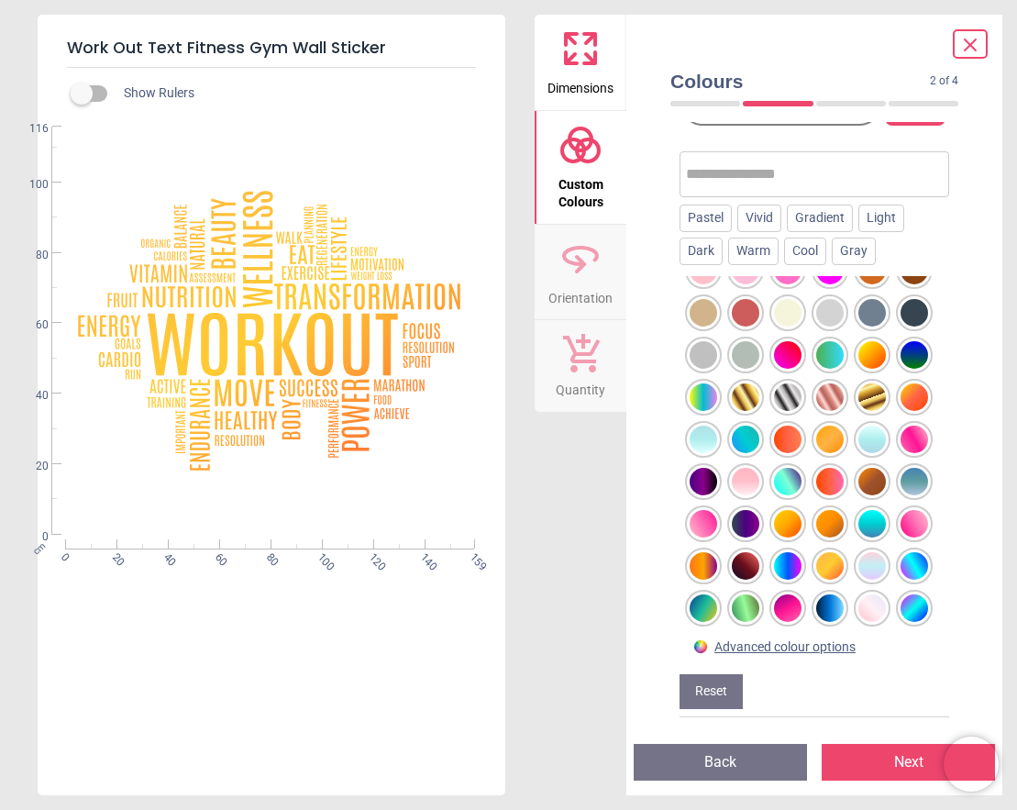
click at [784, 518] on div at bounding box center [788, 524] width 28 height 28
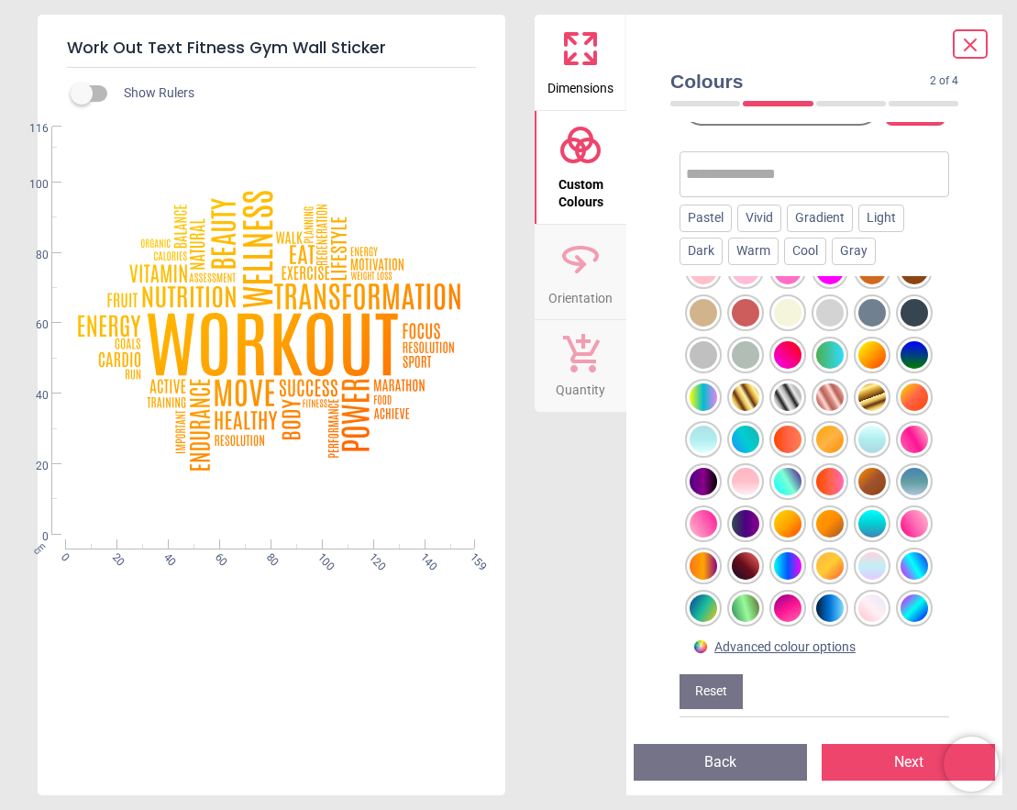
click at [781, 477] on div at bounding box center [788, 482] width 28 height 28
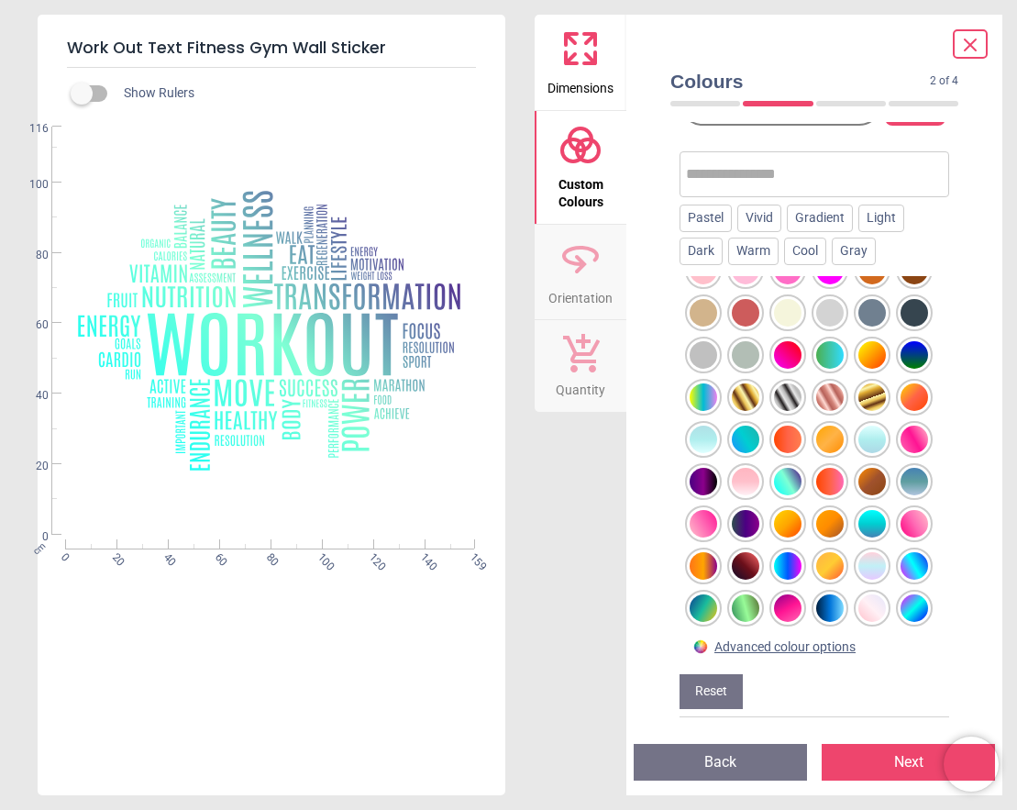
click at [780, 398] on div at bounding box center [788, 397] width 28 height 28
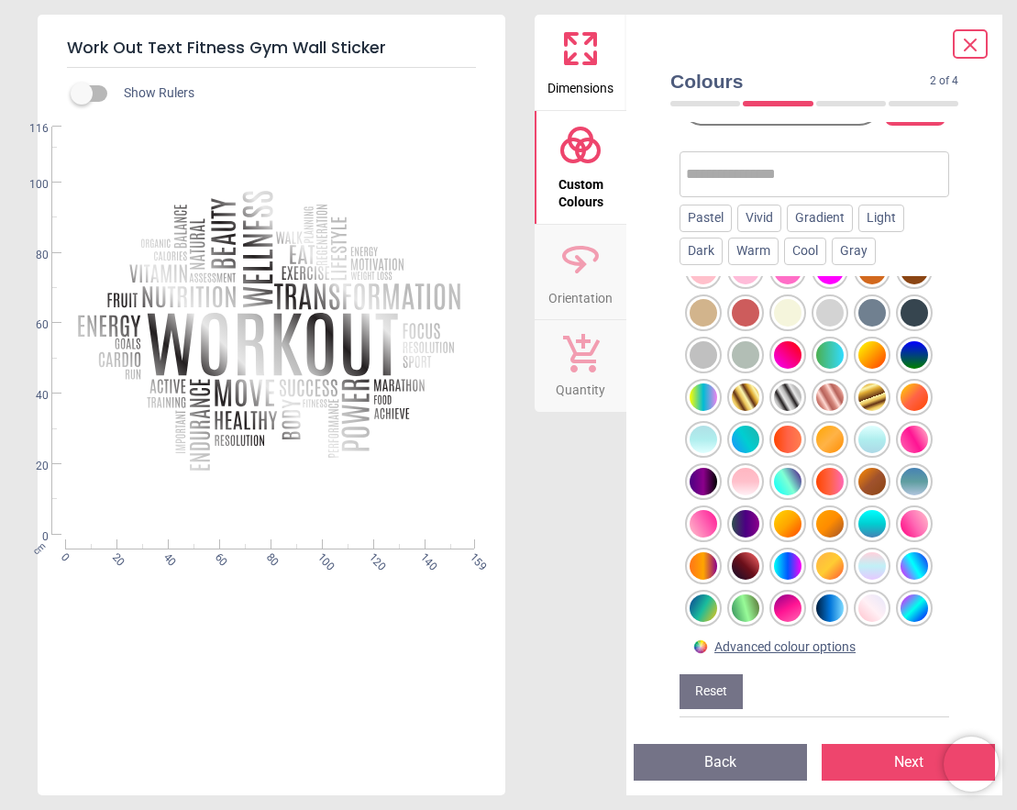
click at [860, 395] on div at bounding box center [872, 397] width 28 height 28
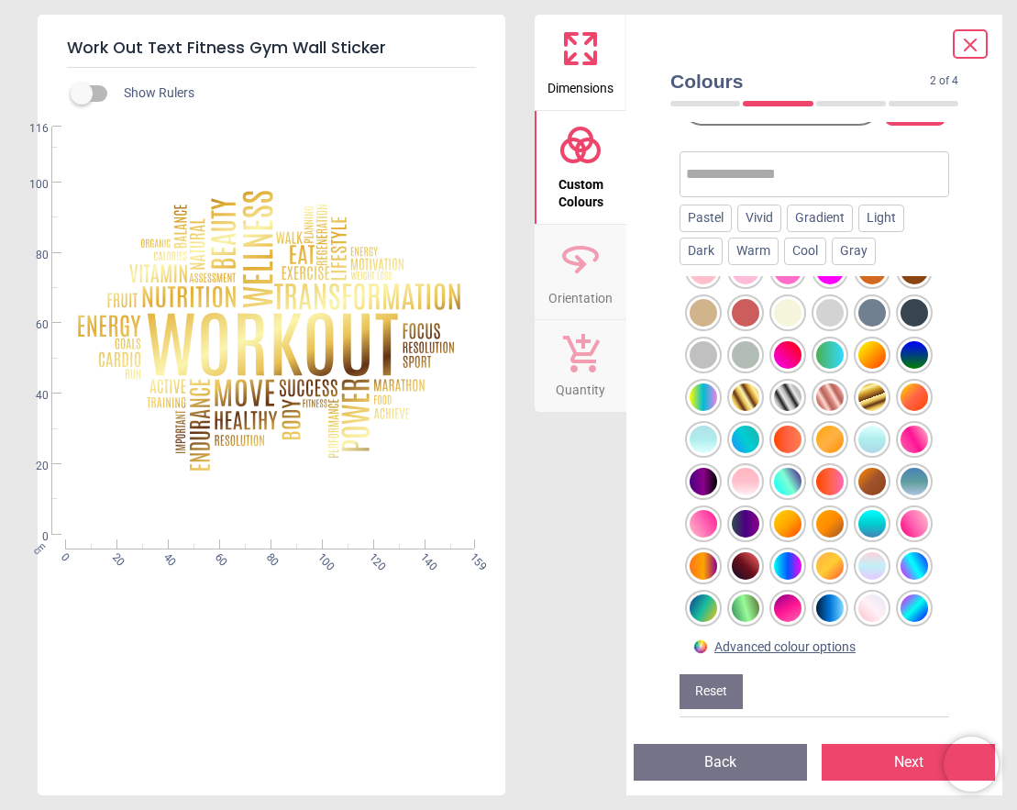
click at [917, 398] on div at bounding box center [915, 397] width 28 height 28
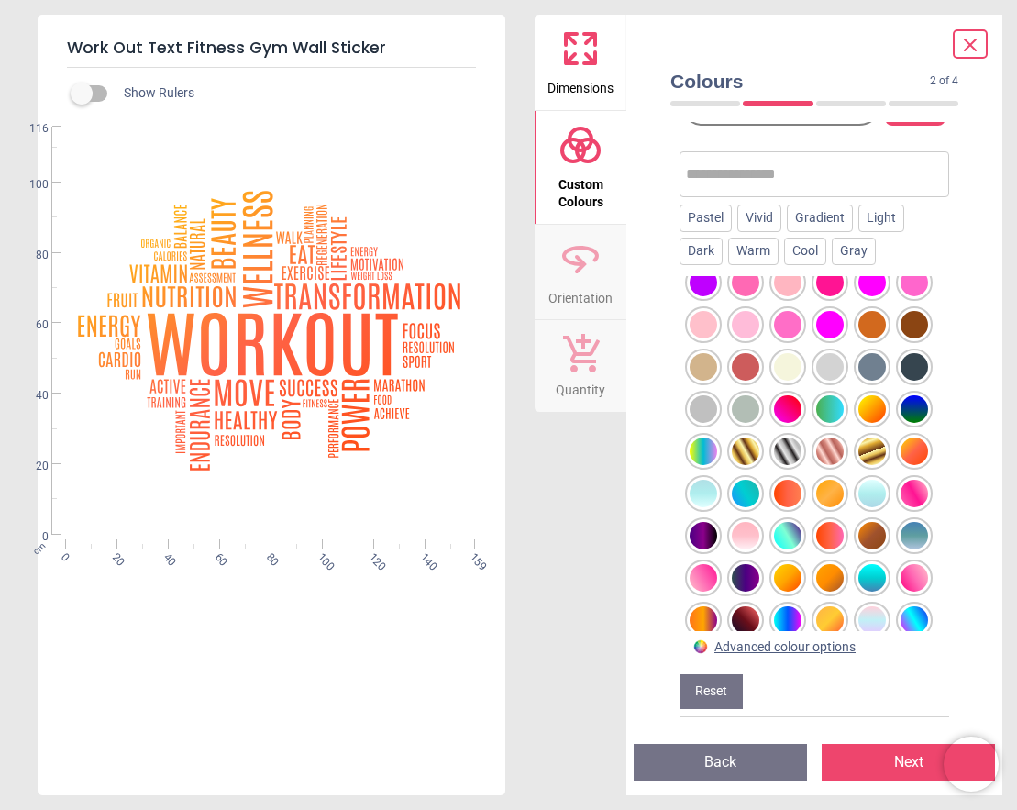
scroll to position [628, 0]
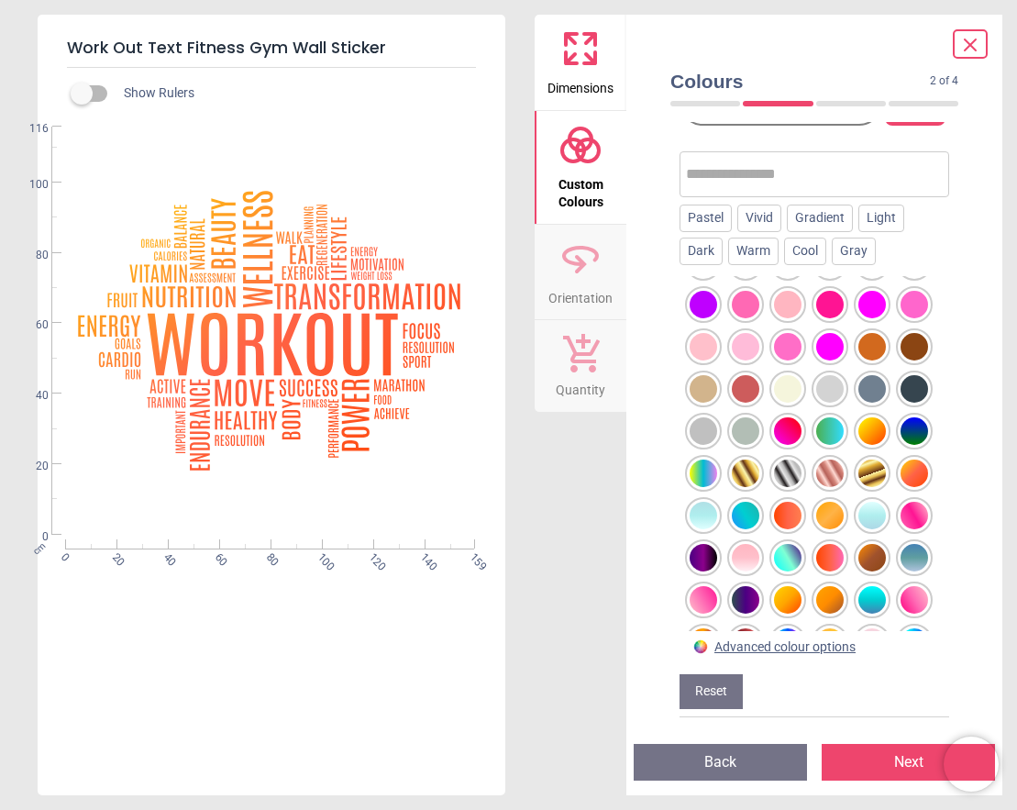
click at [914, 430] on div at bounding box center [915, 431] width 28 height 28
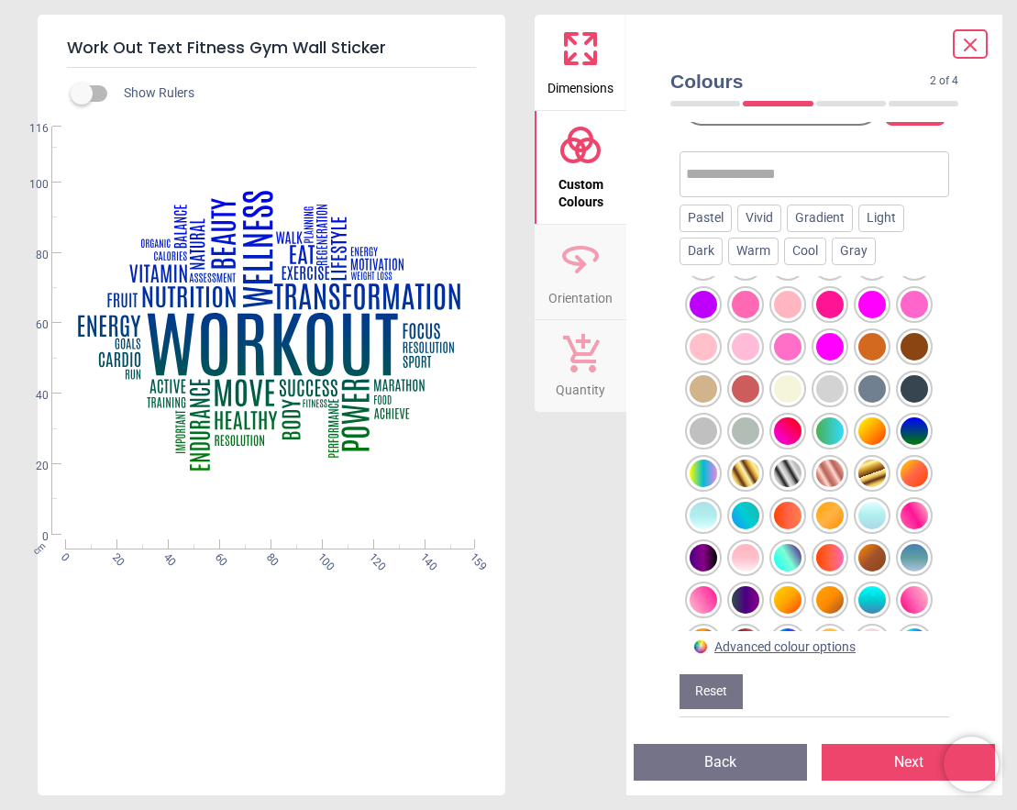
click at [791, 379] on div at bounding box center [788, 389] width 28 height 28
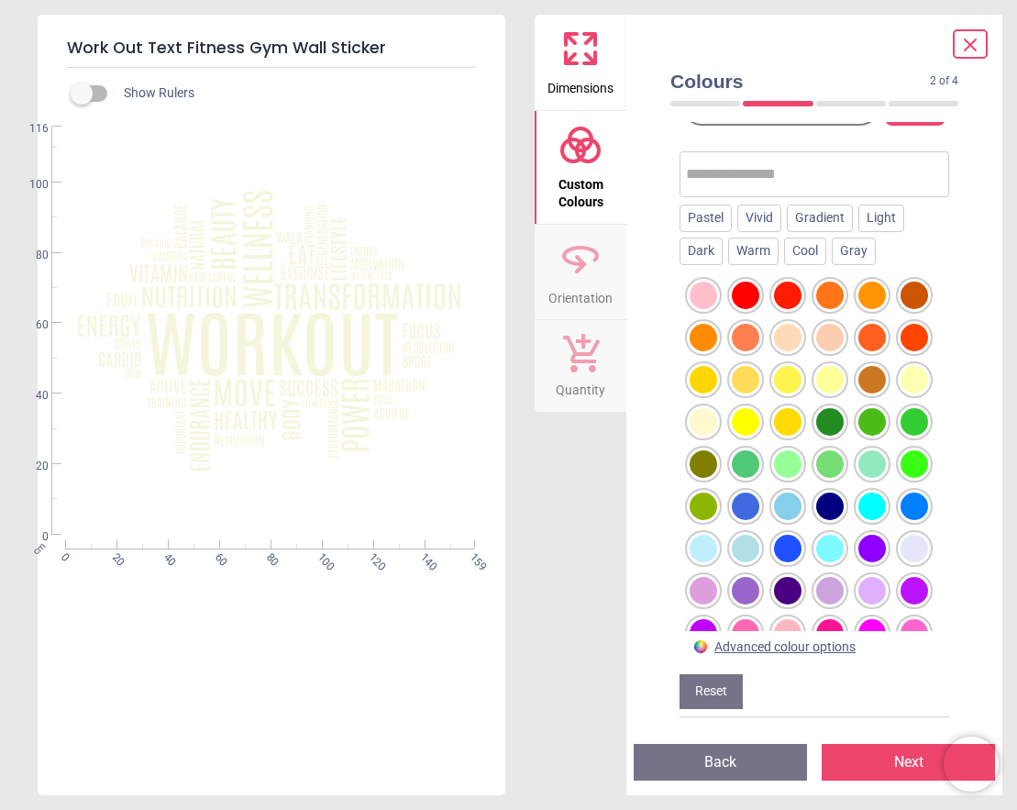
scroll to position [285, 0]
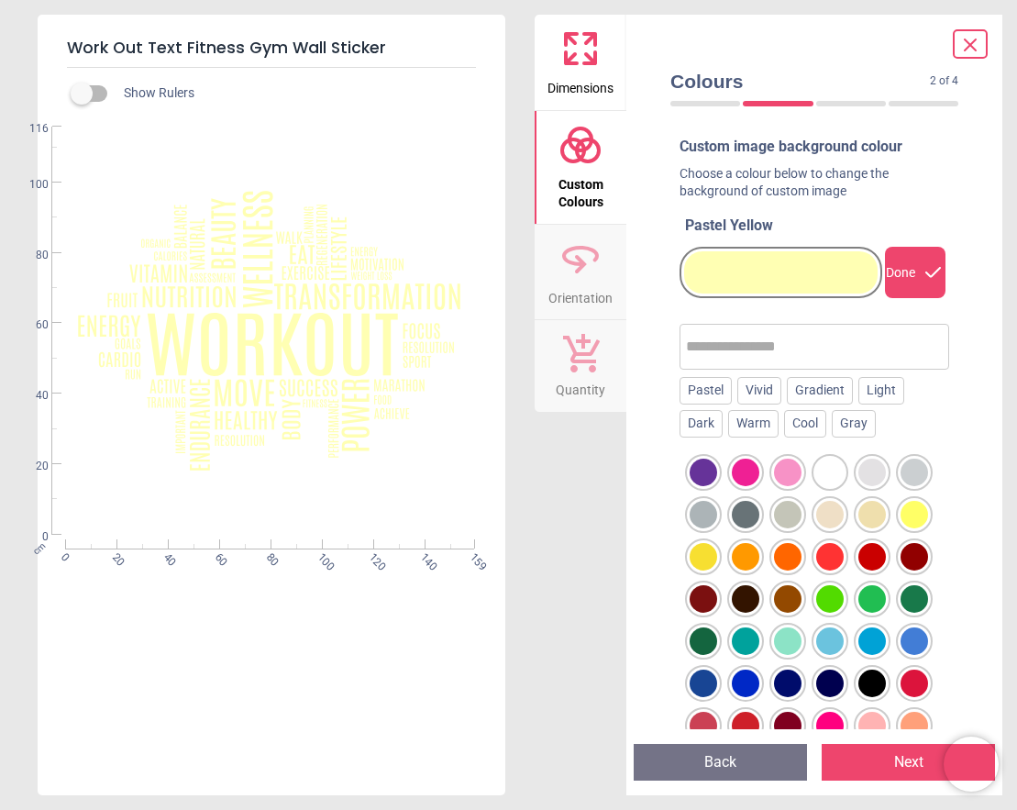
scroll to position [285, 0]
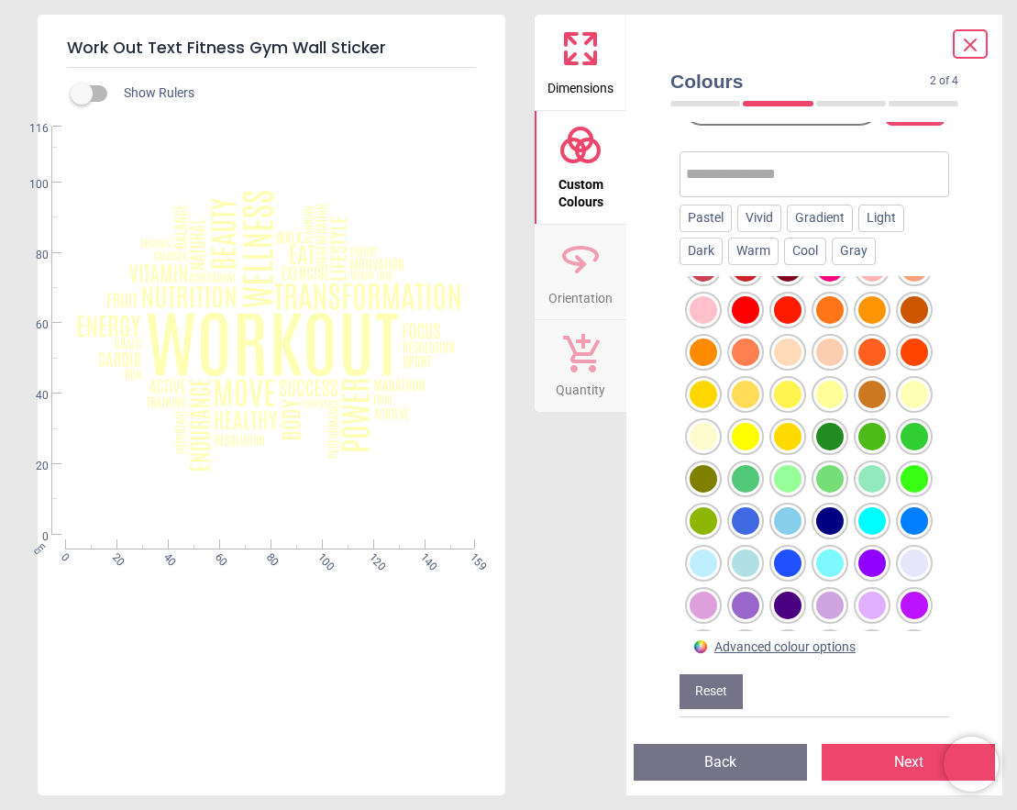
click at [872, 396] on div at bounding box center [872, 395] width 28 height 28
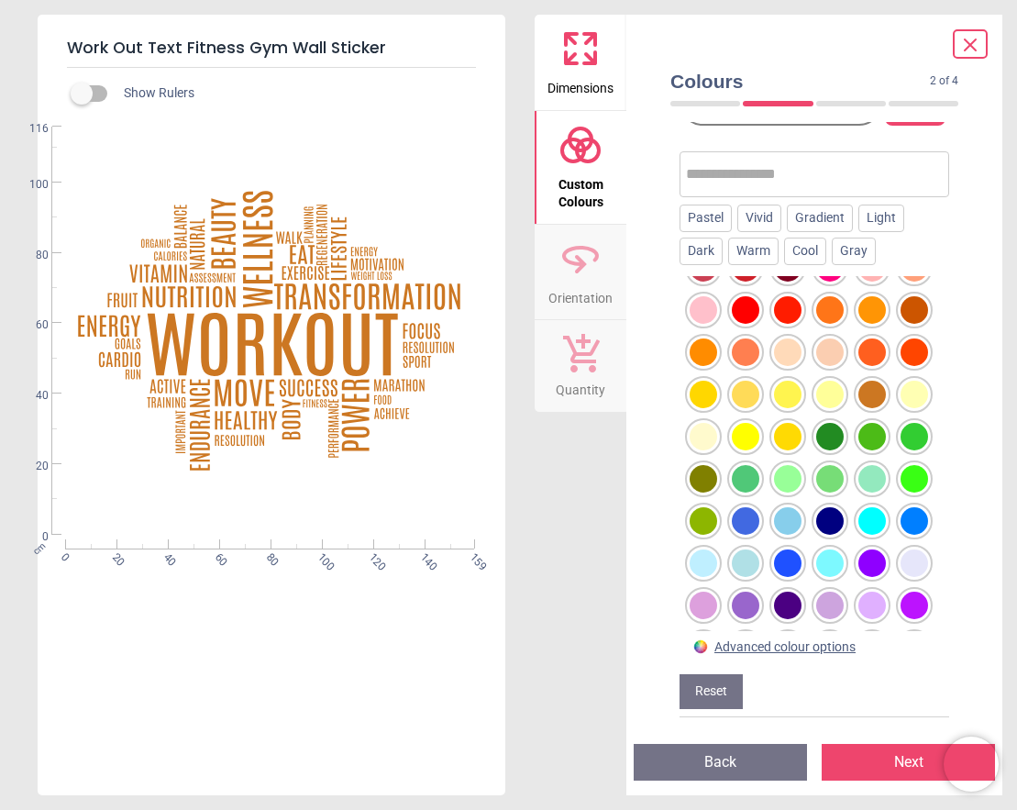
click at [823, 392] on div at bounding box center [830, 395] width 28 height 28
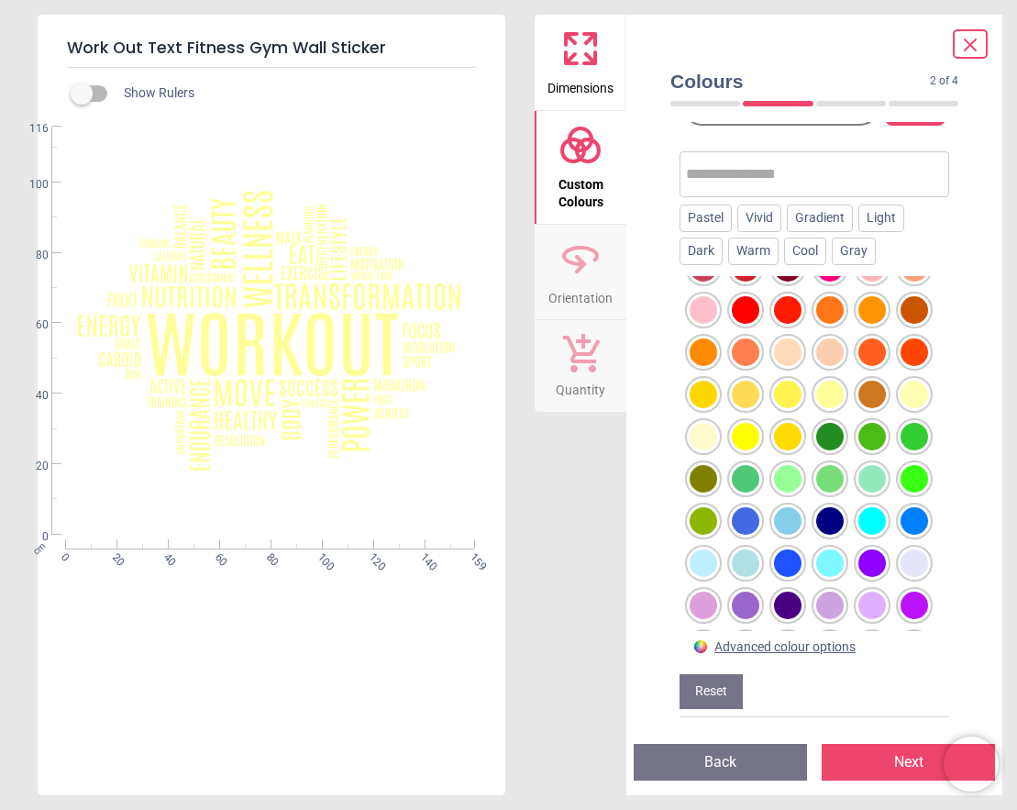
click at [988, 501] on div "Colours 2 of 4 2 of 5 Custom image background colour Choose a colour below to c…" at bounding box center [814, 405] width 376 height 780
click at [790, 345] on div at bounding box center [788, 352] width 28 height 28
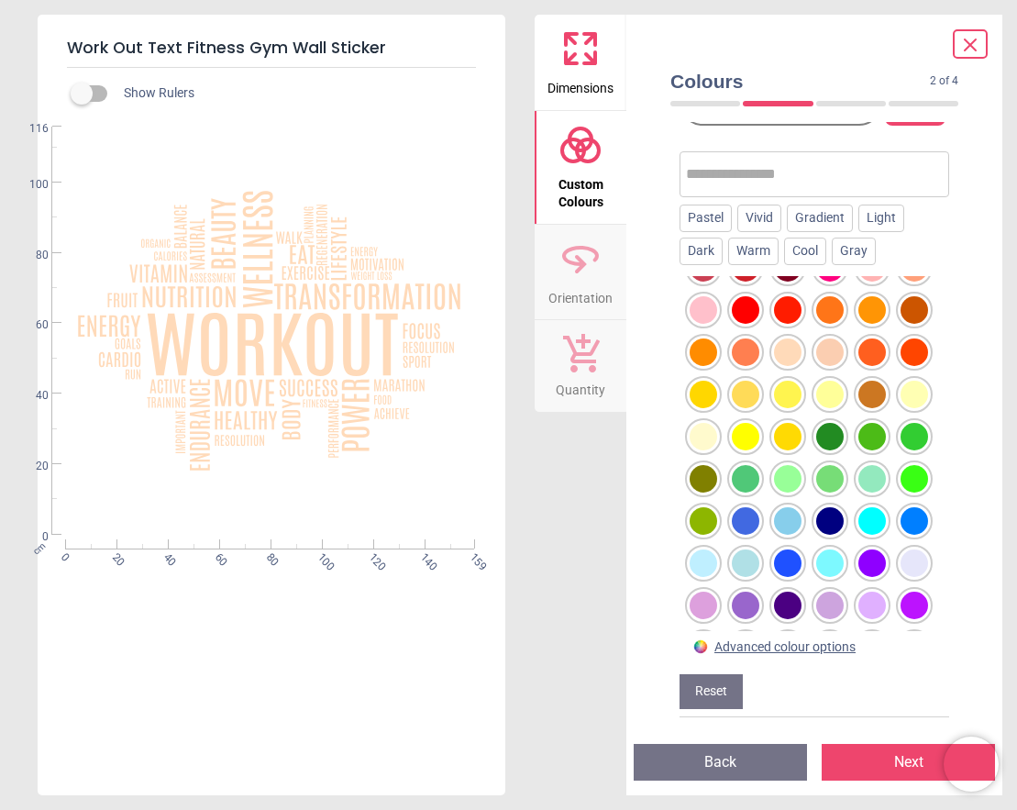
click at [833, 348] on div at bounding box center [830, 352] width 28 height 28
click at [901, 347] on div at bounding box center [915, 352] width 28 height 28
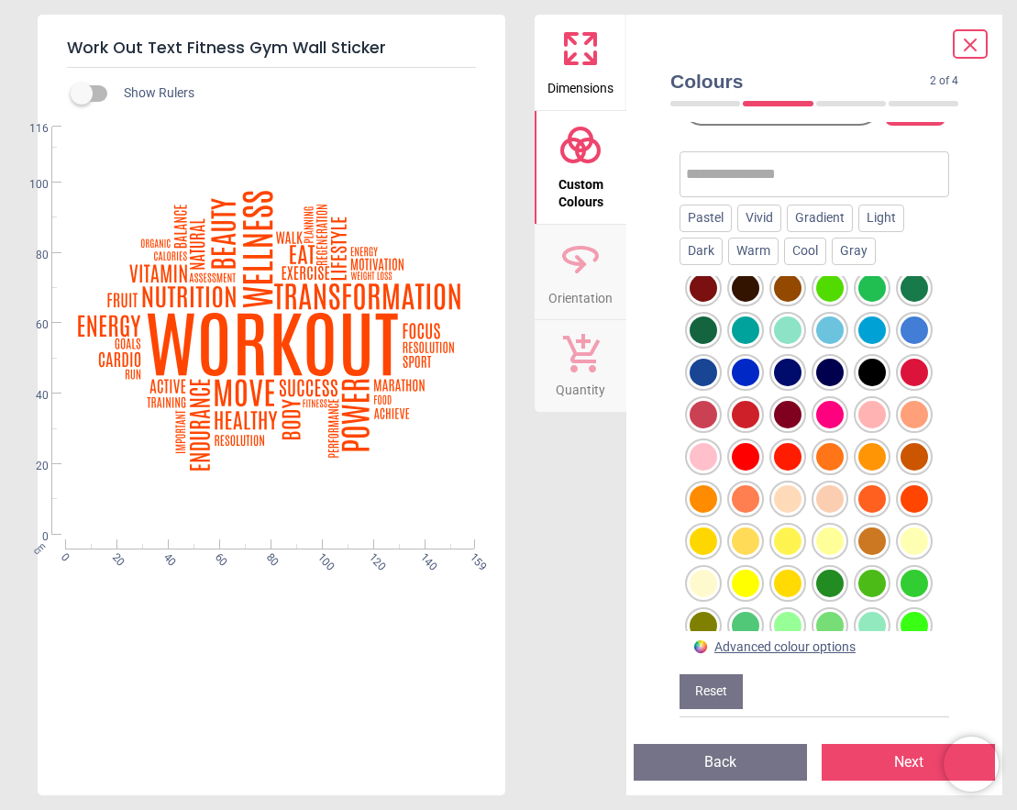
scroll to position [122, 0]
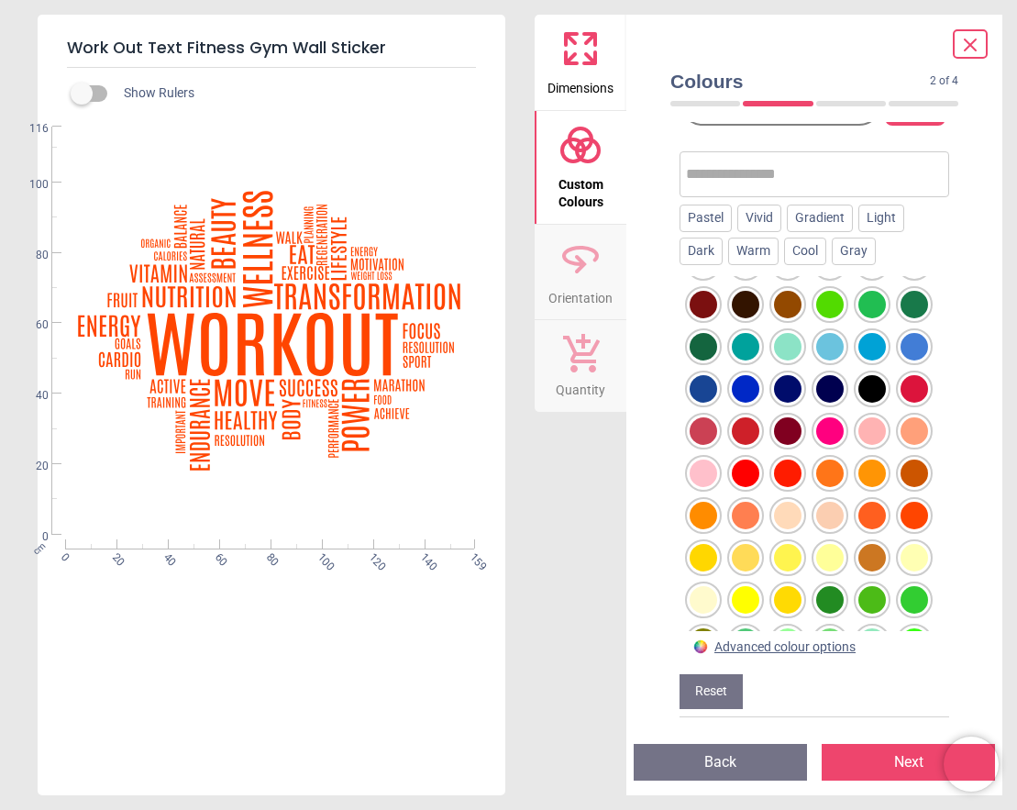
click at [790, 432] on div at bounding box center [788, 431] width 28 height 28
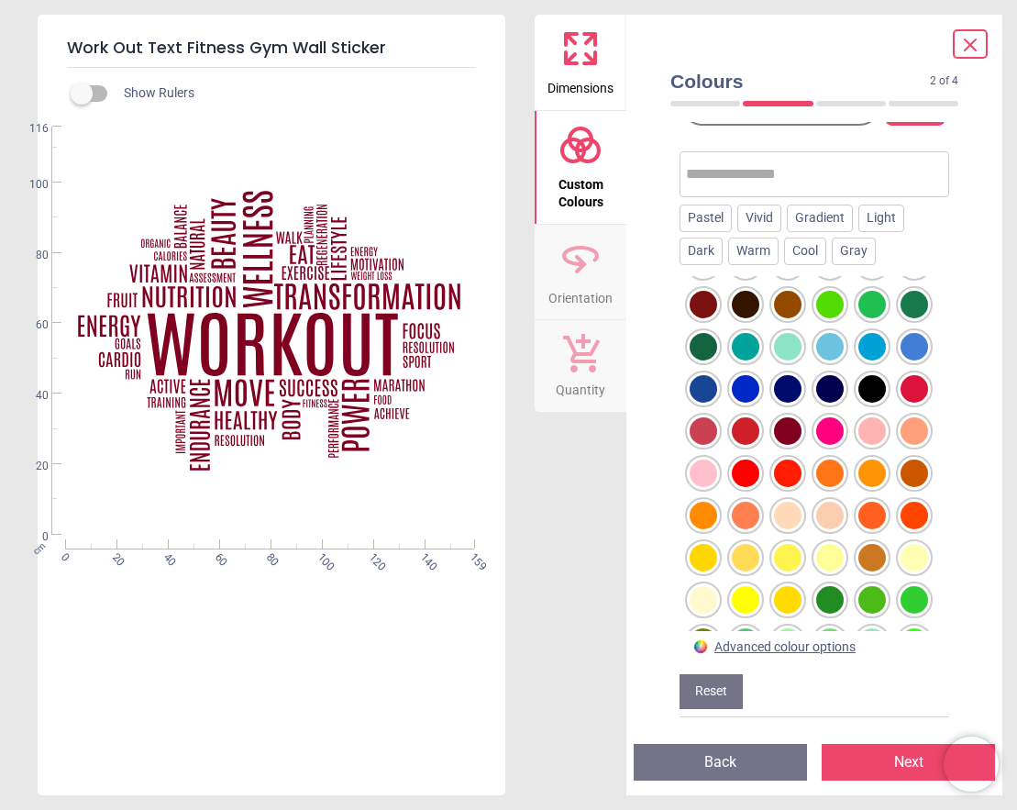
click at [838, 391] on div at bounding box center [830, 389] width 28 height 28
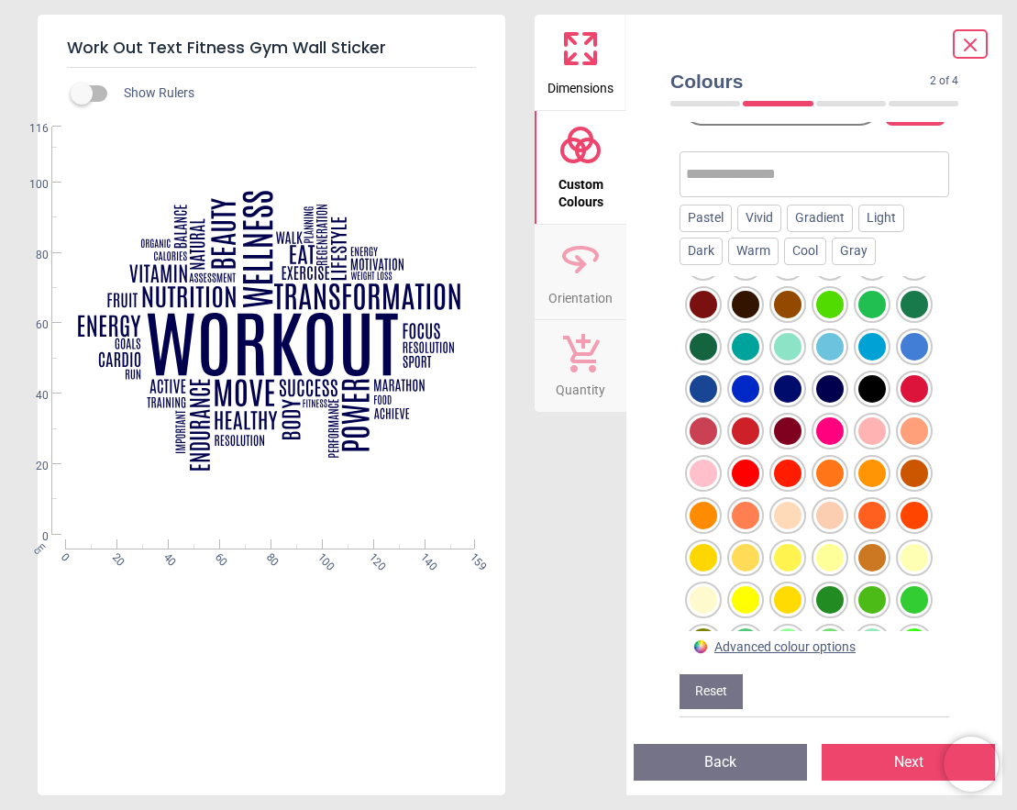
click at [882, 393] on div at bounding box center [872, 389] width 28 height 28
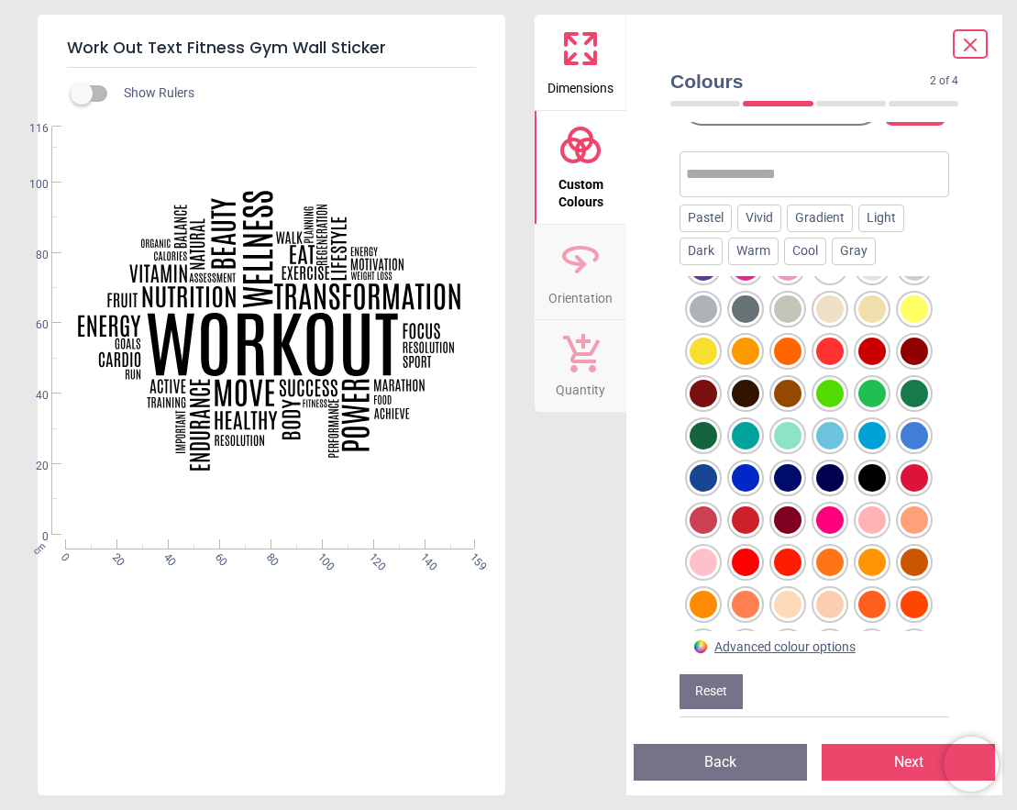
scroll to position [0, 0]
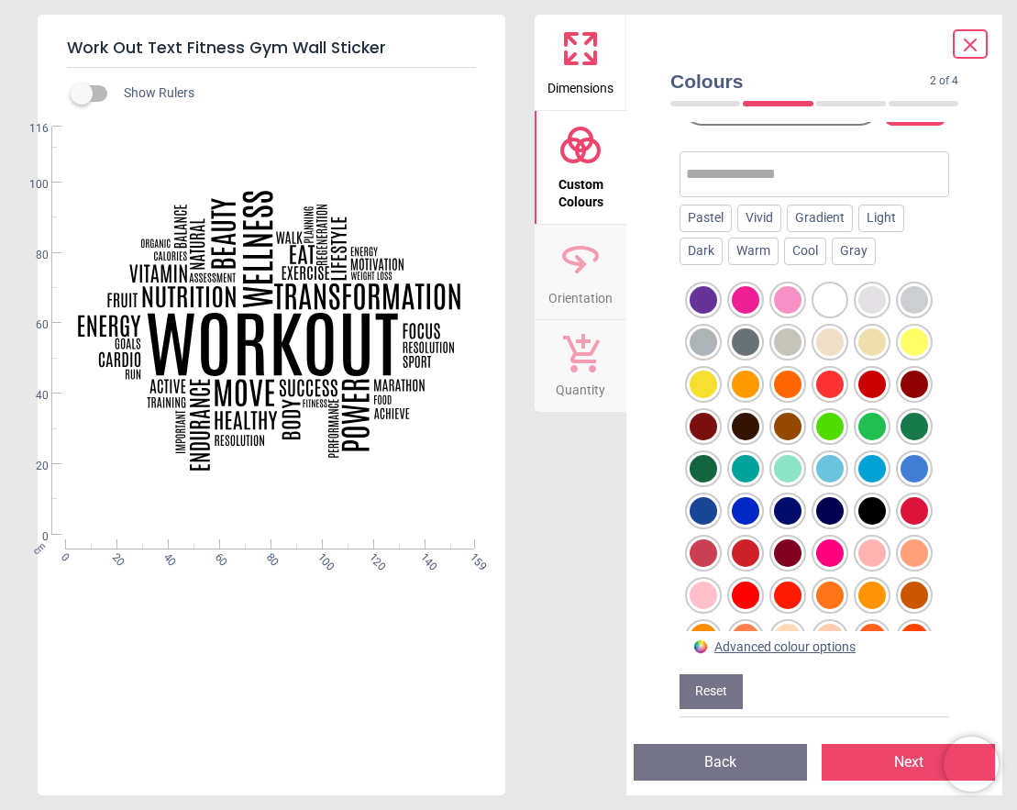
click at [740, 425] on div at bounding box center [746, 427] width 28 height 28
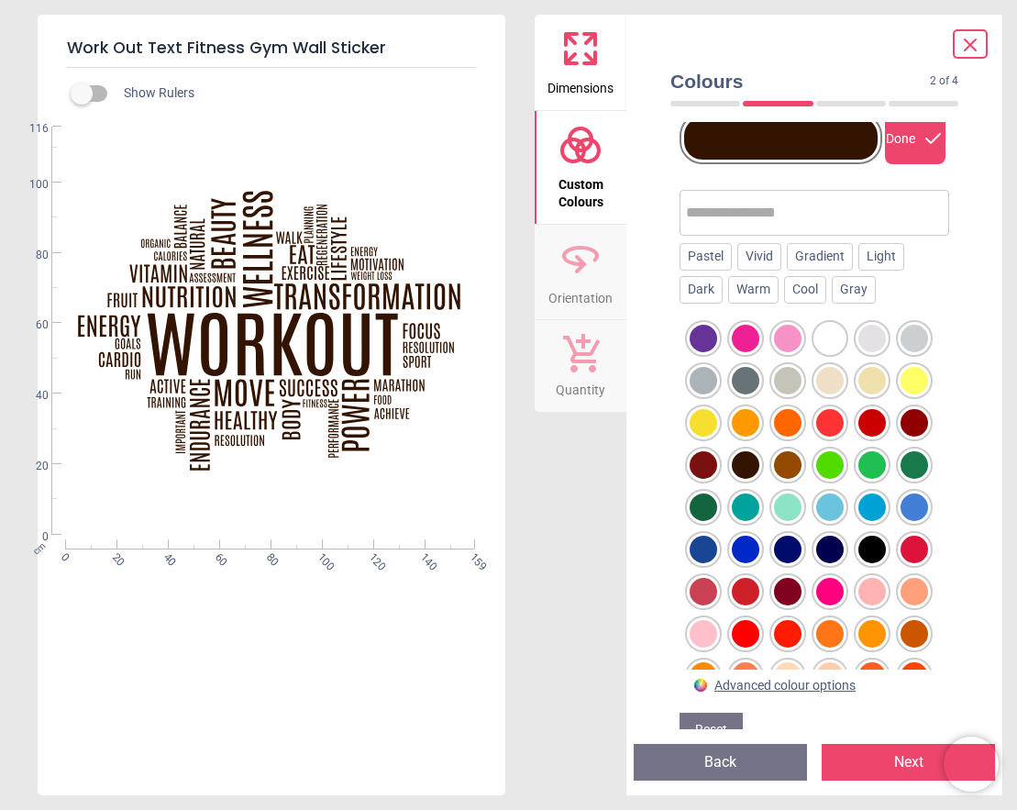
scroll to position [131, 0]
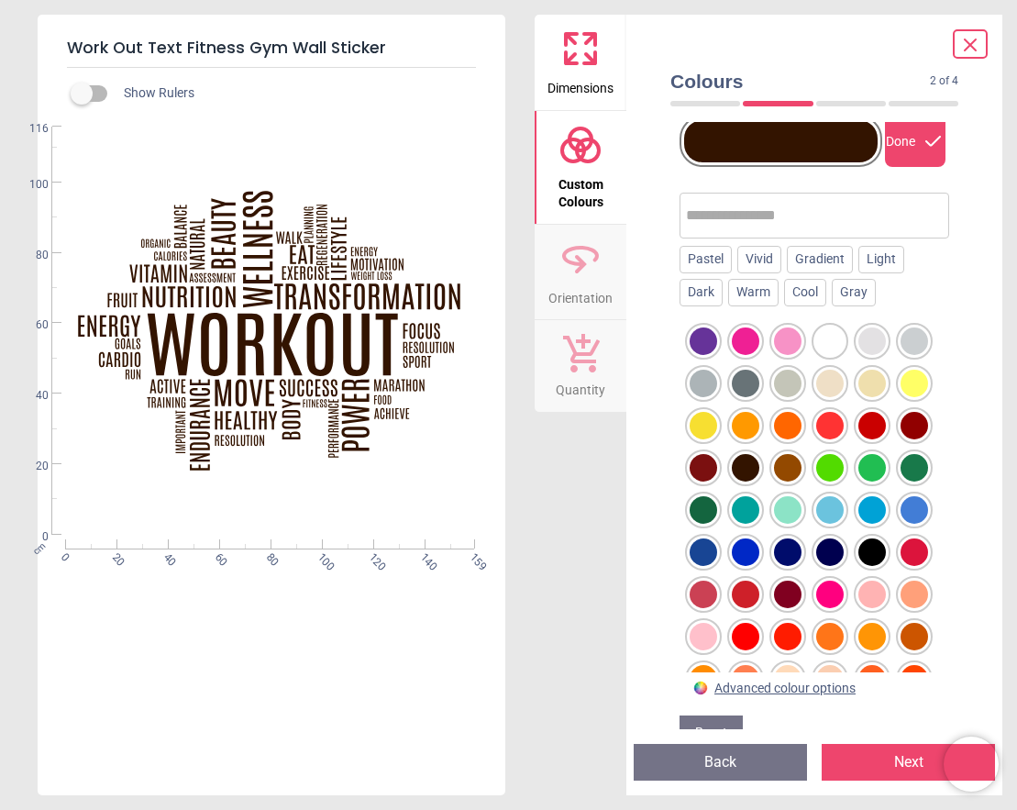
click at [907, 346] on div at bounding box center [915, 341] width 28 height 28
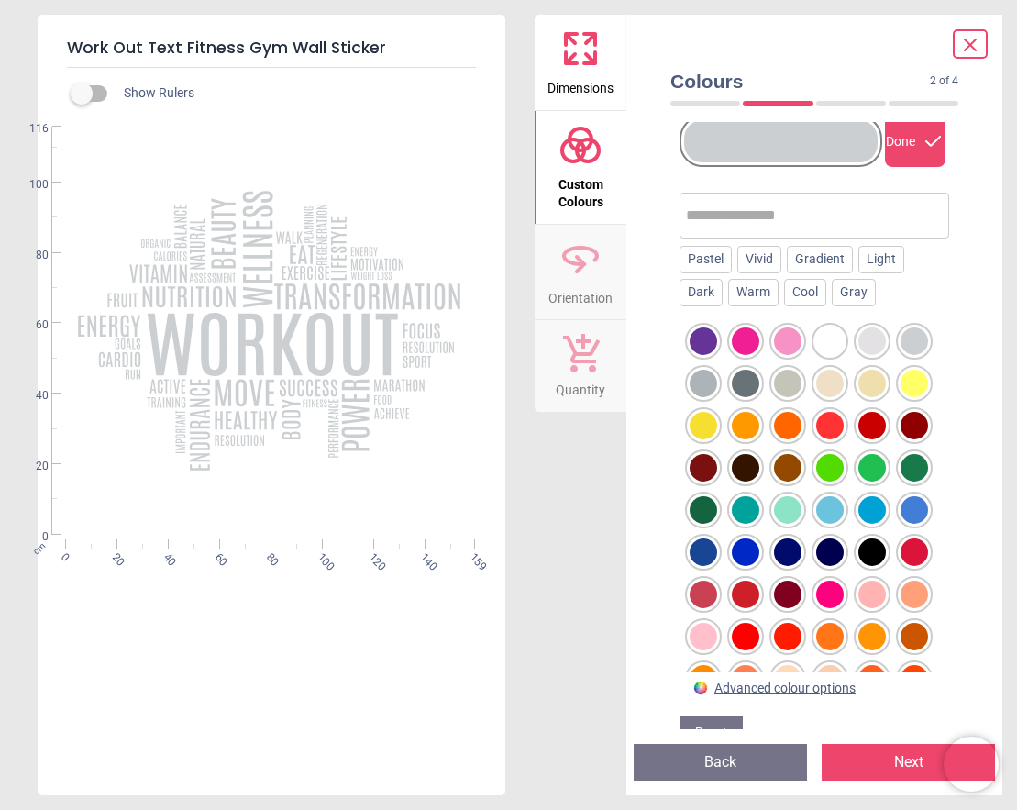
click at [868, 339] on div at bounding box center [872, 341] width 28 height 28
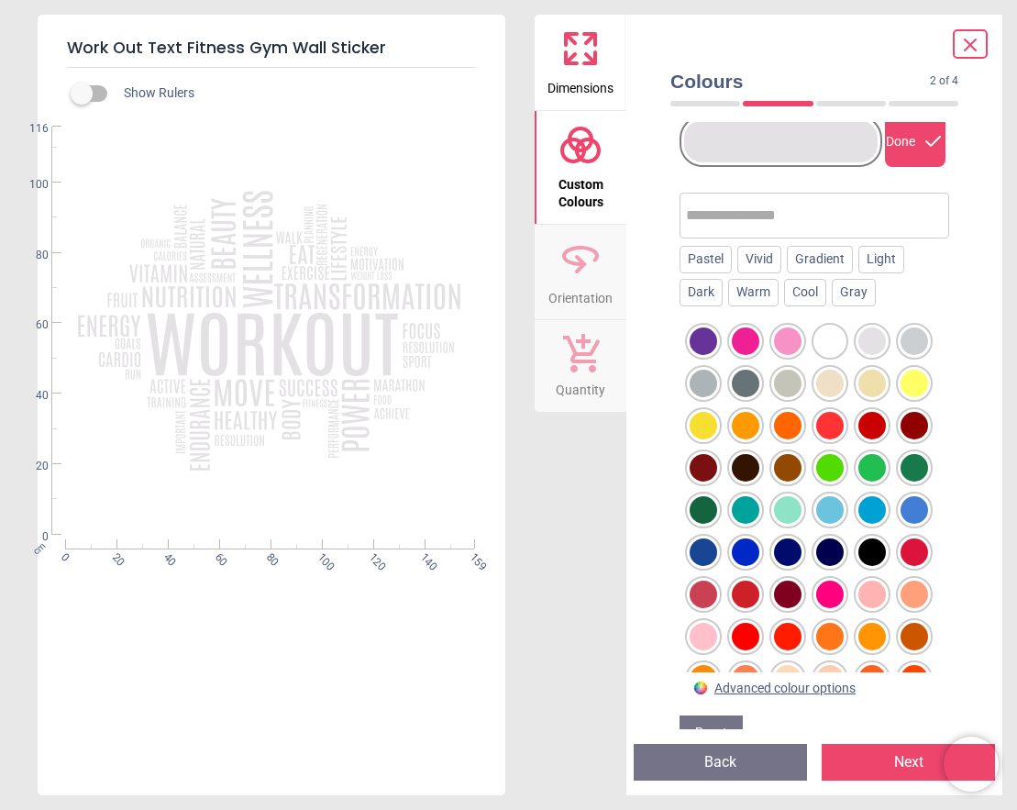
click at [835, 336] on div at bounding box center [830, 341] width 28 height 28
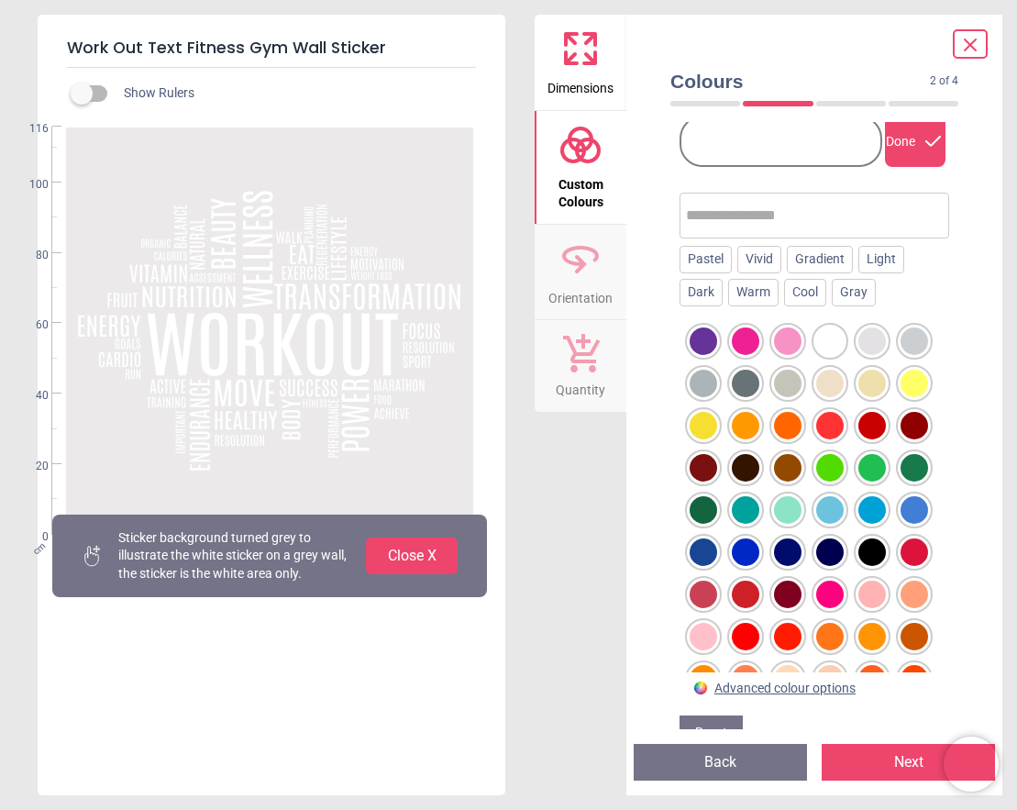
click at [791, 338] on div at bounding box center [788, 341] width 28 height 28
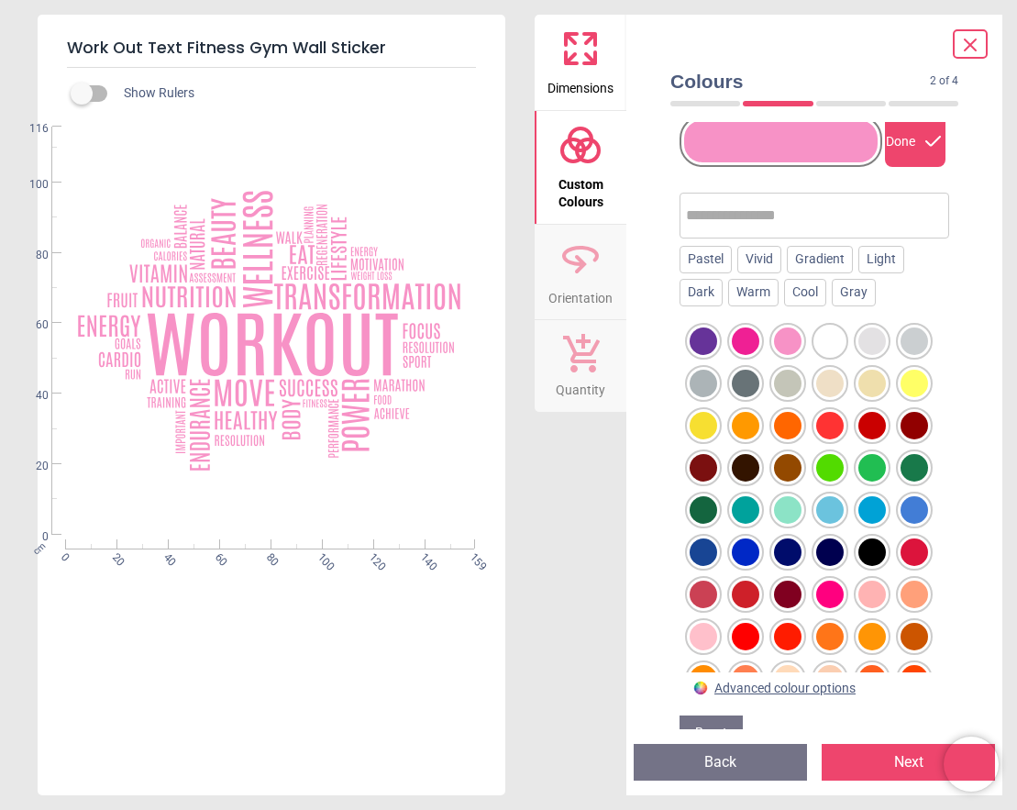
click at [793, 381] on div at bounding box center [788, 384] width 28 height 28
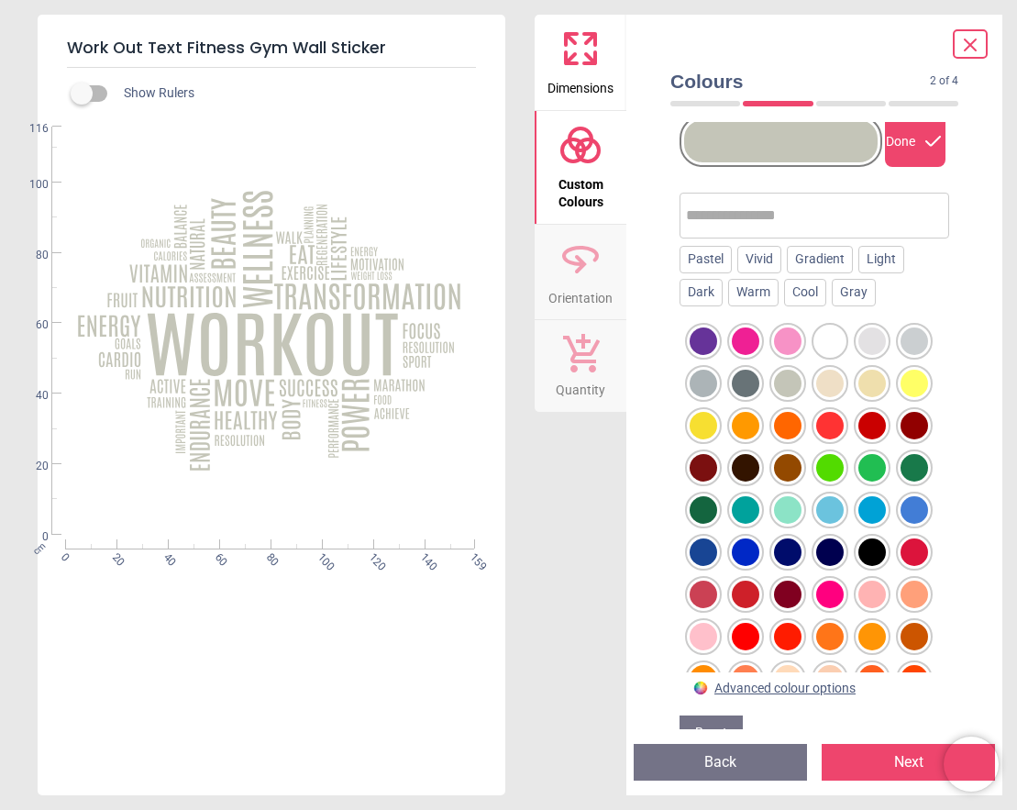
click at [737, 381] on div at bounding box center [746, 384] width 28 height 28
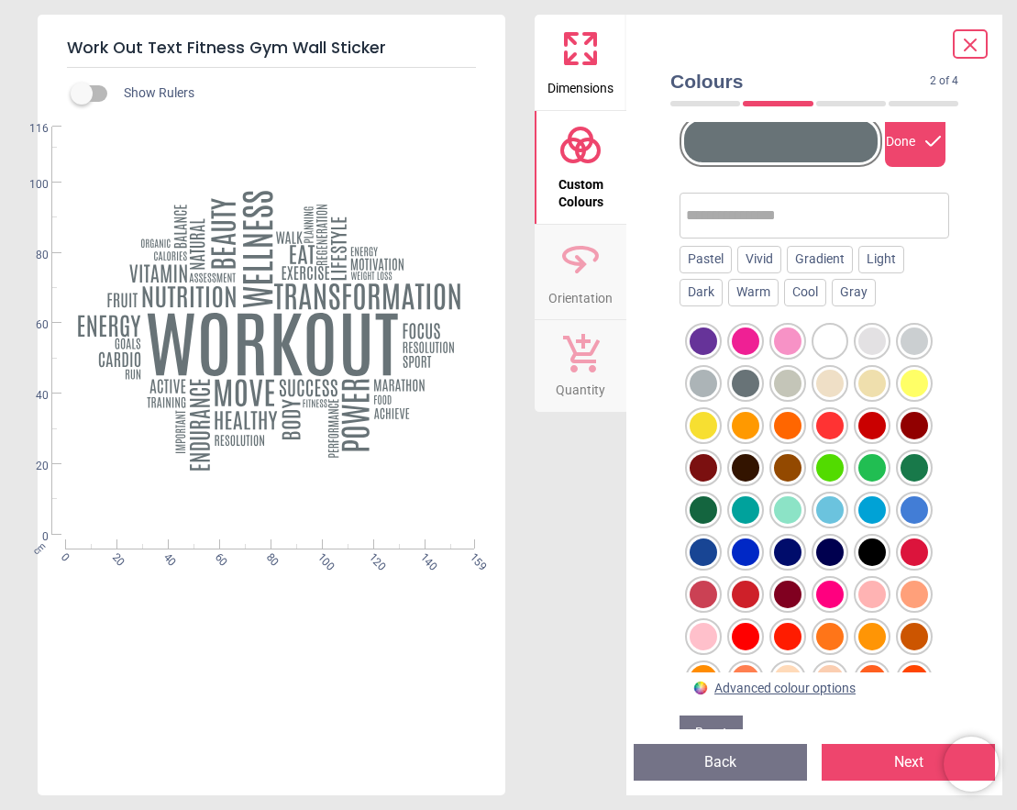
click at [709, 385] on div at bounding box center [704, 384] width 28 height 28
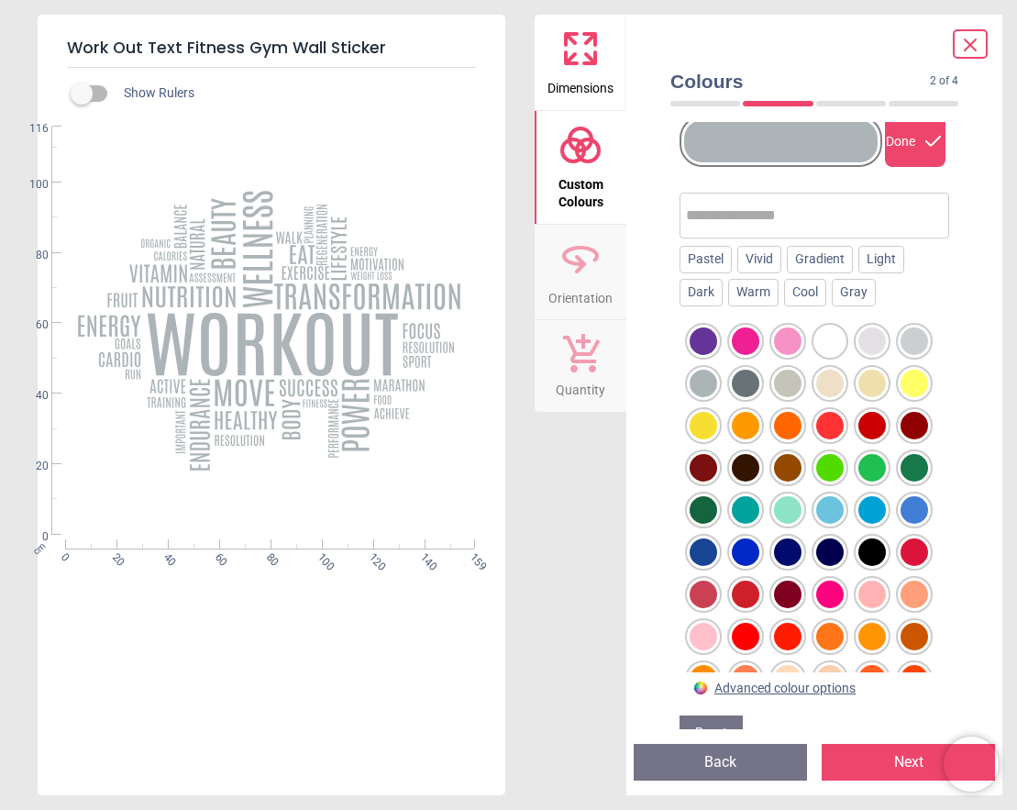
click at [717, 437] on div at bounding box center [703, 425] width 33 height 33
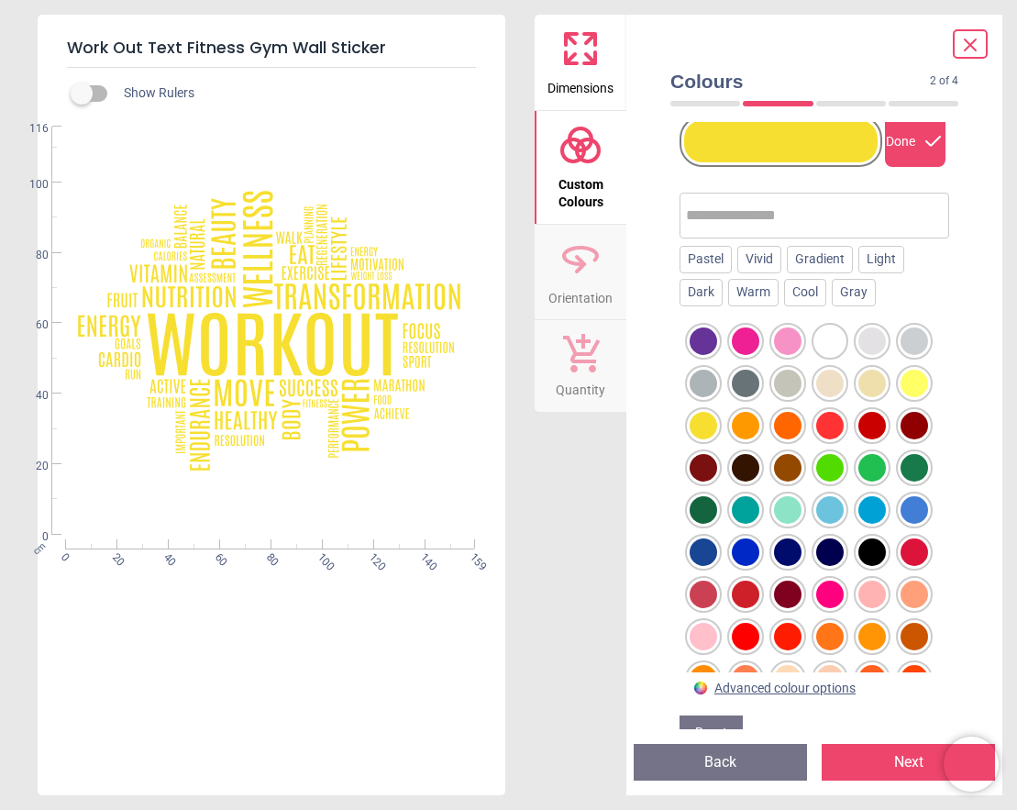
click at [740, 433] on div at bounding box center [746, 426] width 28 height 28
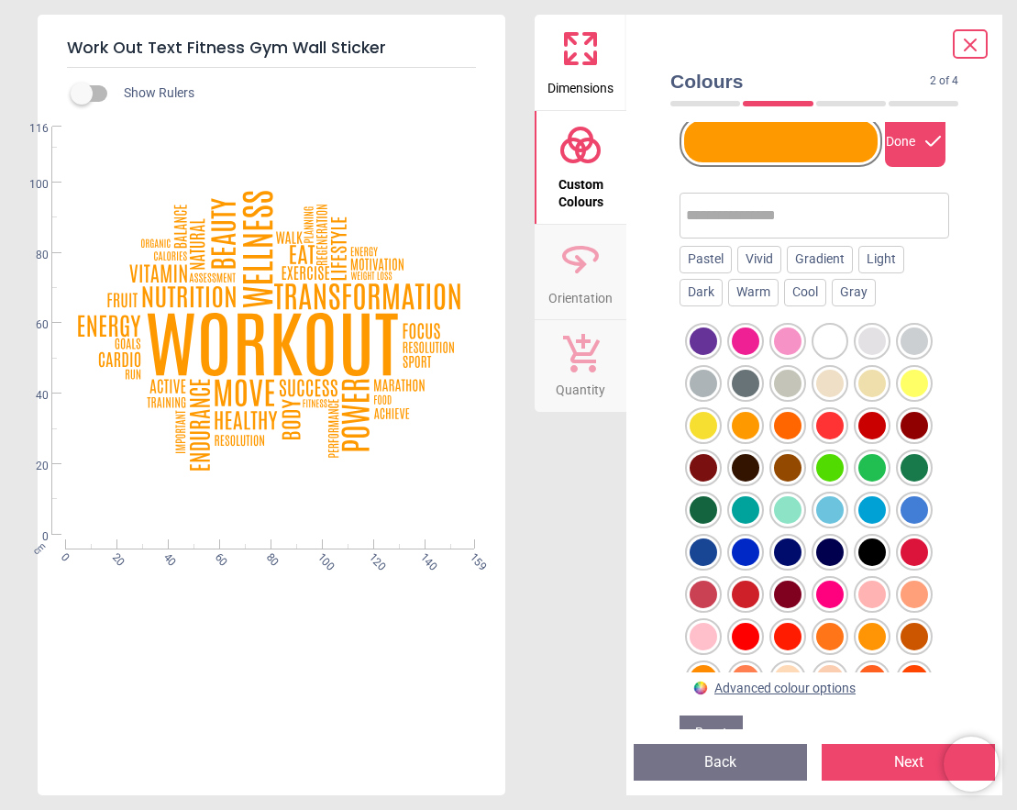
click at [756, 465] on div at bounding box center [746, 468] width 28 height 28
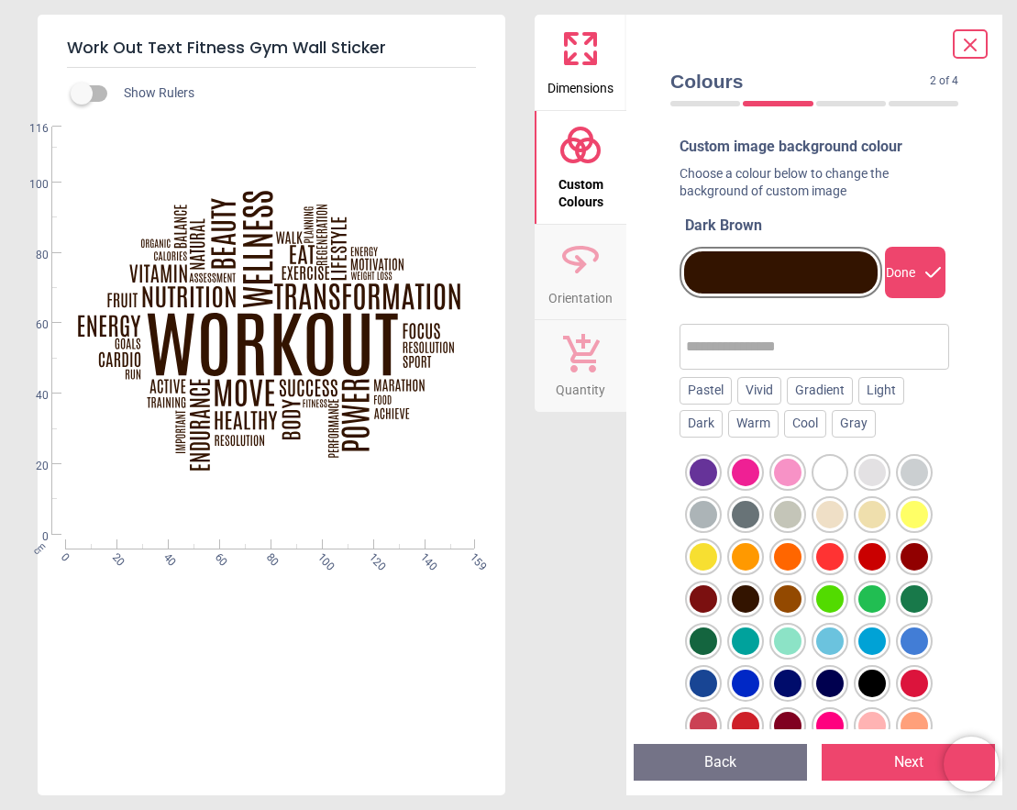
scroll to position [0, 0]
click at [752, 601] on div at bounding box center [746, 599] width 28 height 28
click at [868, 675] on div at bounding box center [872, 683] width 28 height 28
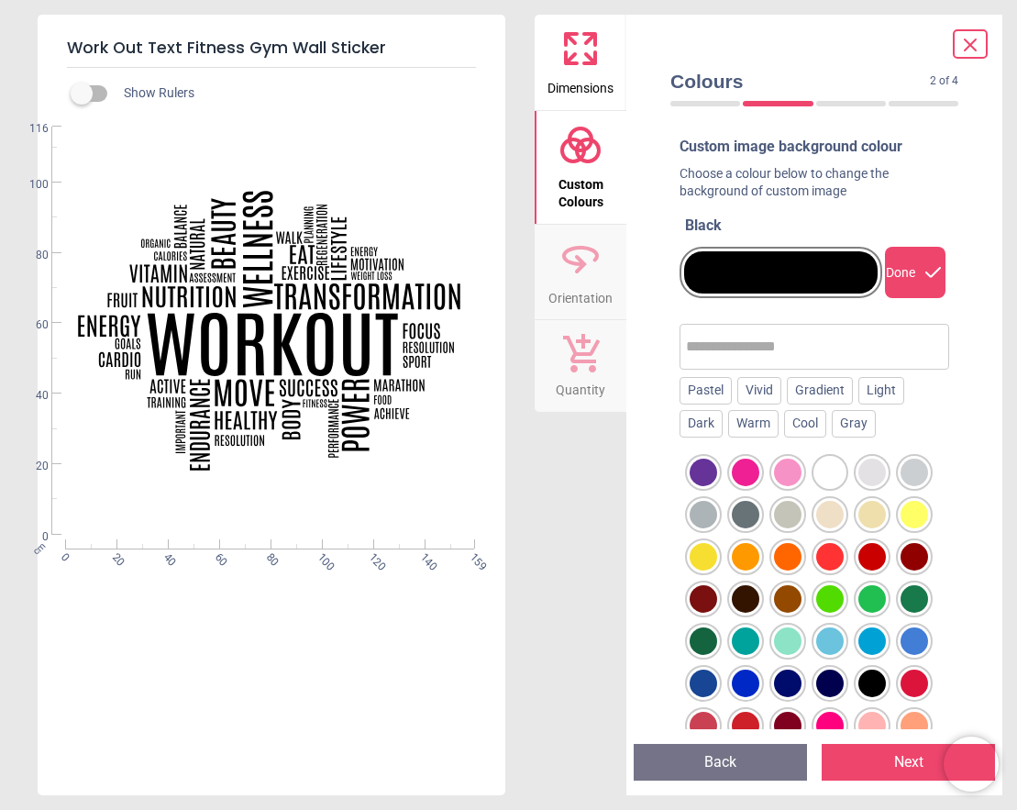
click at [923, 268] on div "Done" at bounding box center [915, 272] width 61 height 51
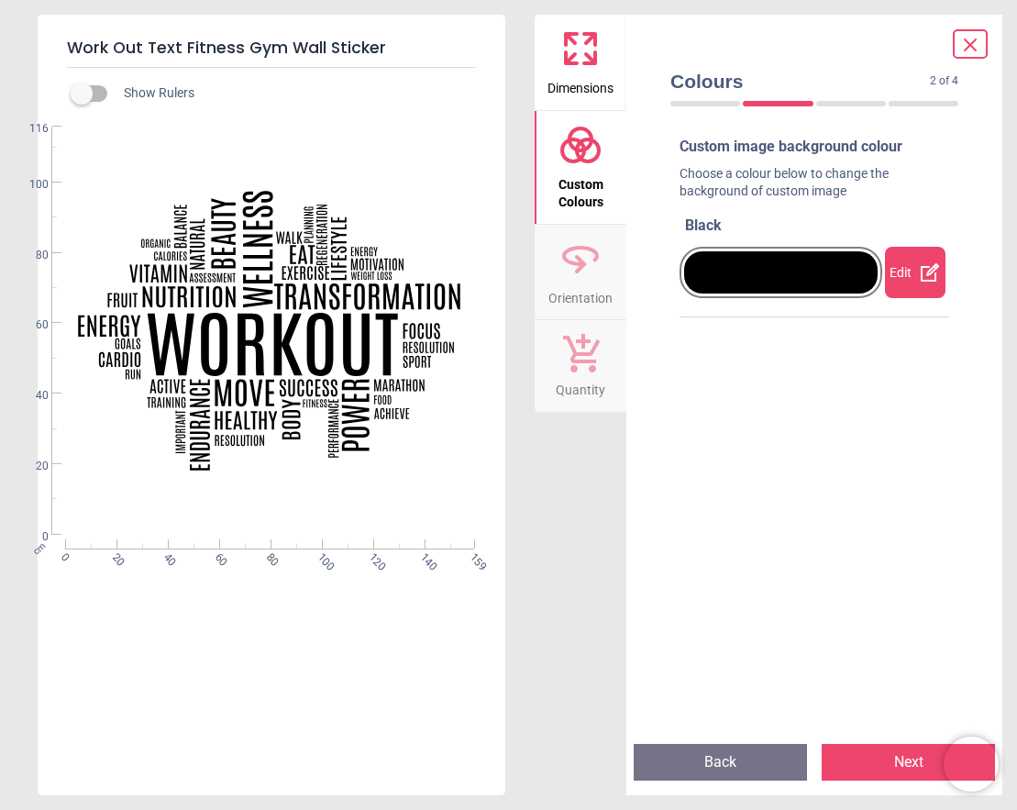
click at [597, 252] on icon at bounding box center [580, 256] width 33 height 17
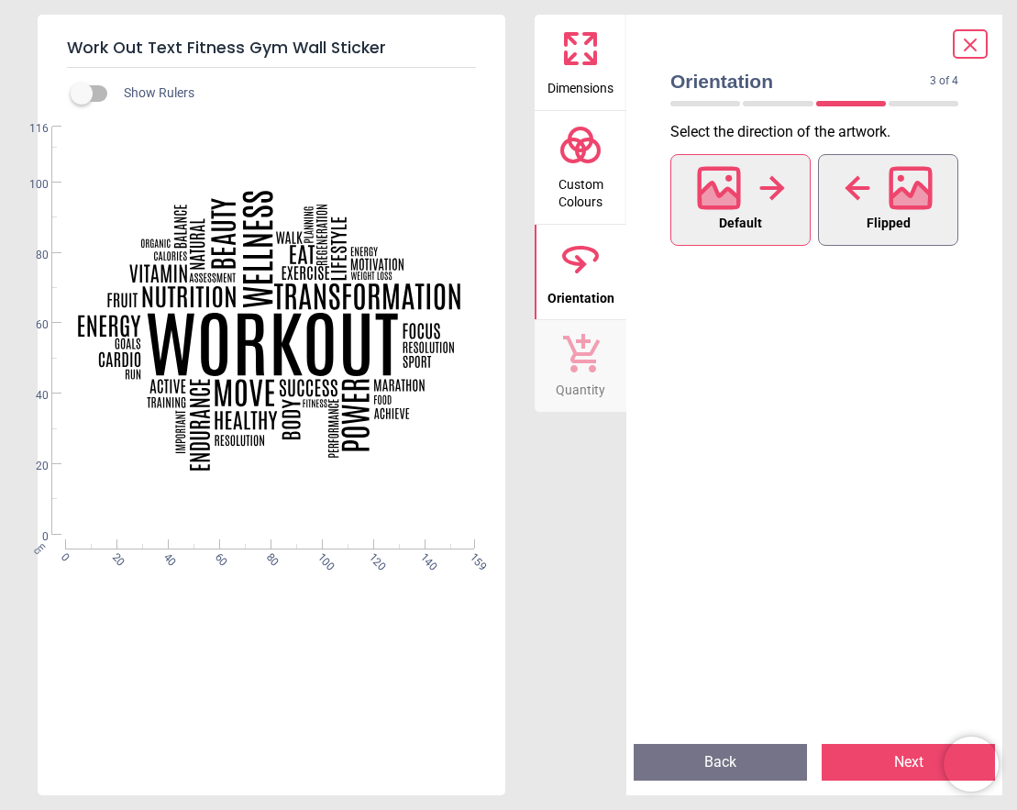
click at [867, 186] on icon at bounding box center [857, 187] width 25 height 25
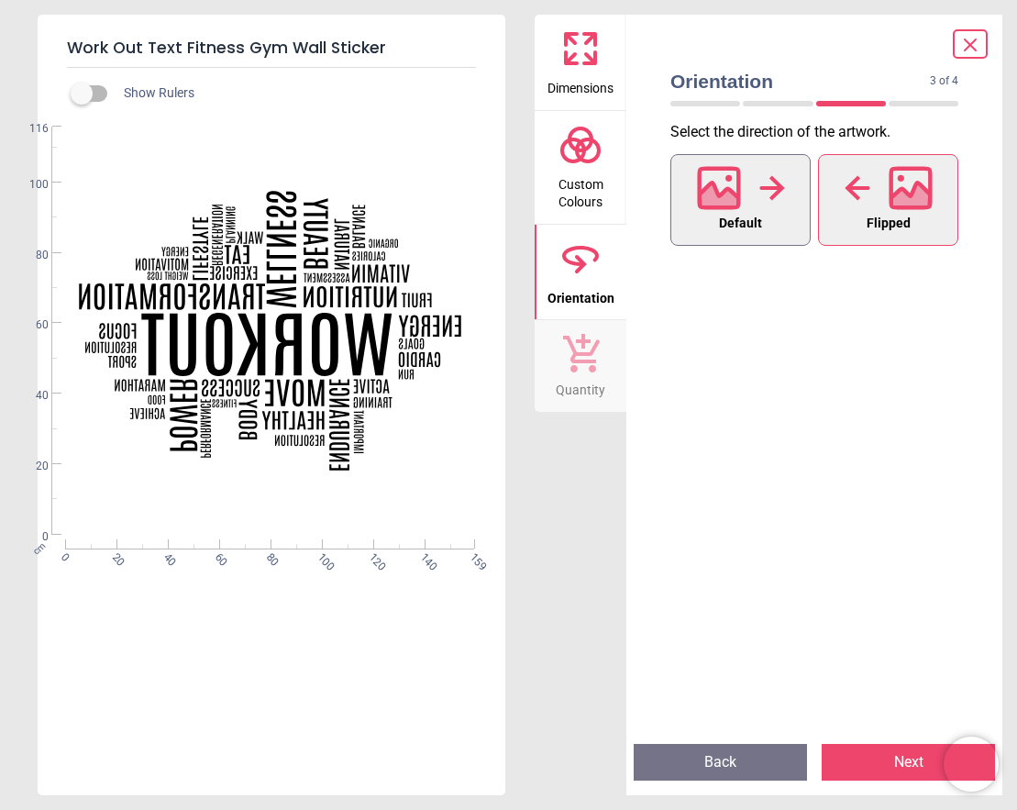
click at [772, 186] on icon at bounding box center [771, 187] width 25 height 25
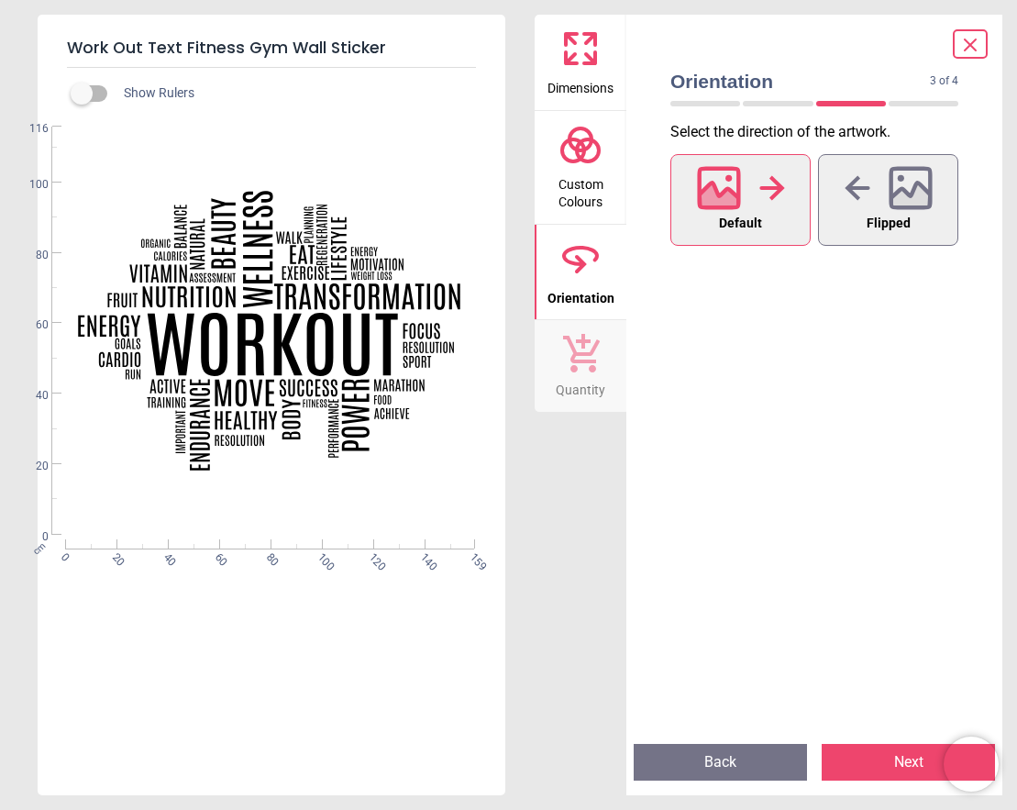
click at [592, 357] on icon at bounding box center [580, 352] width 39 height 40
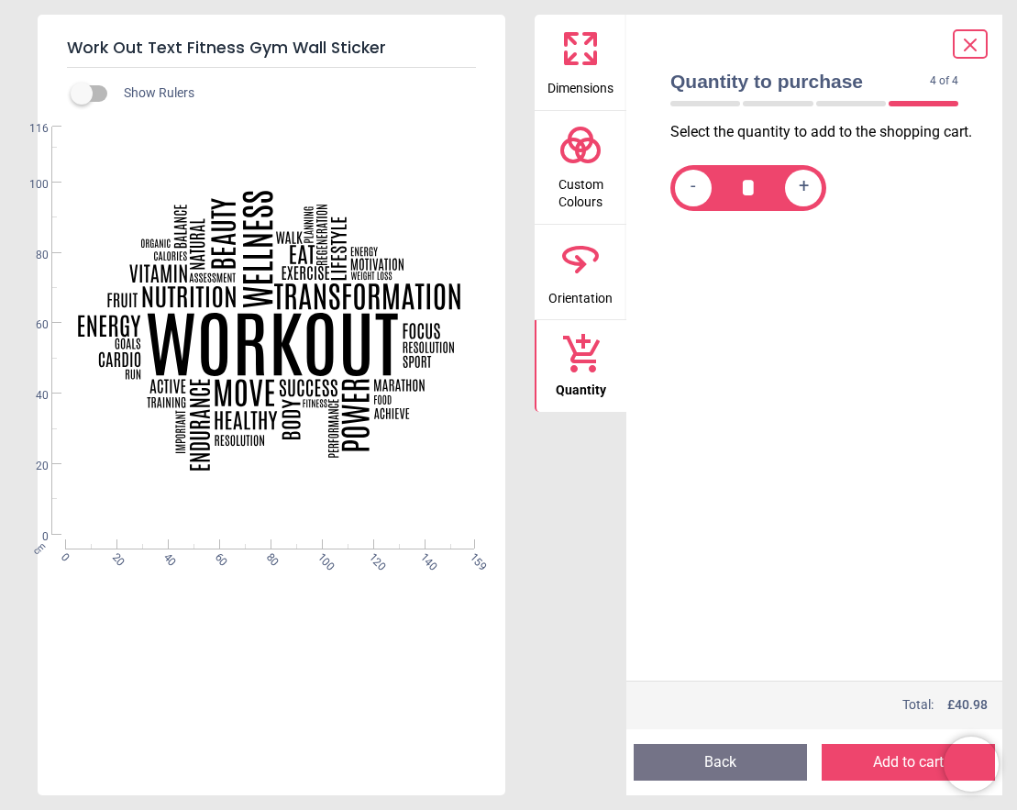
click at [82, 94] on label at bounding box center [82, 94] width 0 height 0
